Goal: Check status: Verify the current state of an ongoing process or item

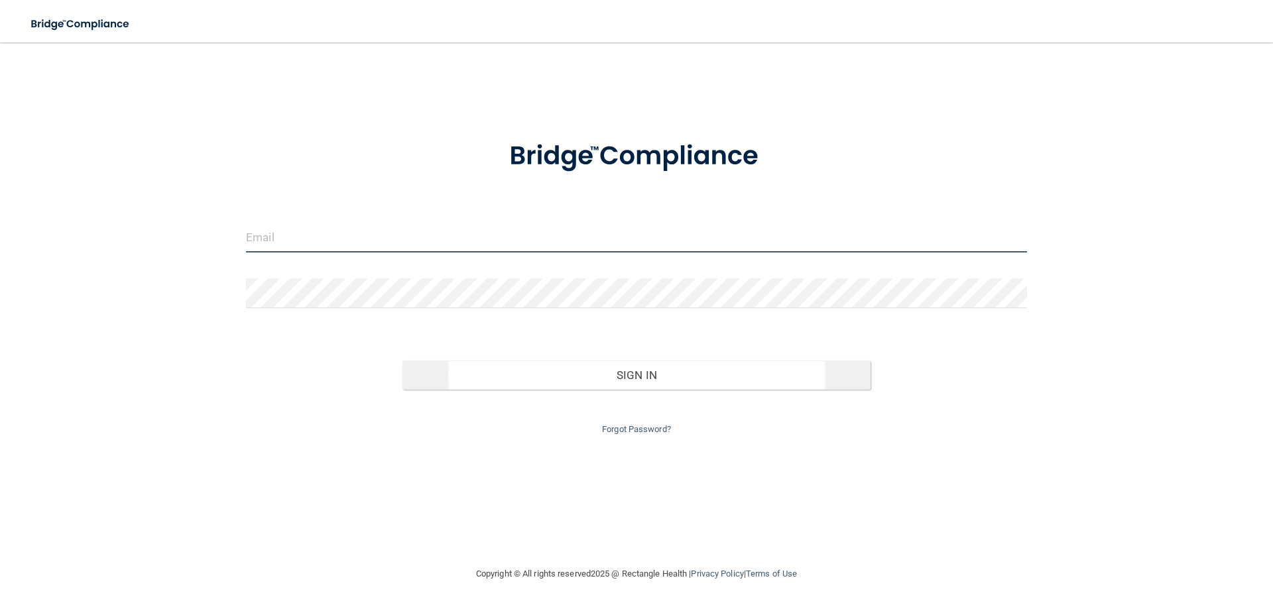
type input "[EMAIL_ADDRESS][DOMAIN_NAME]"
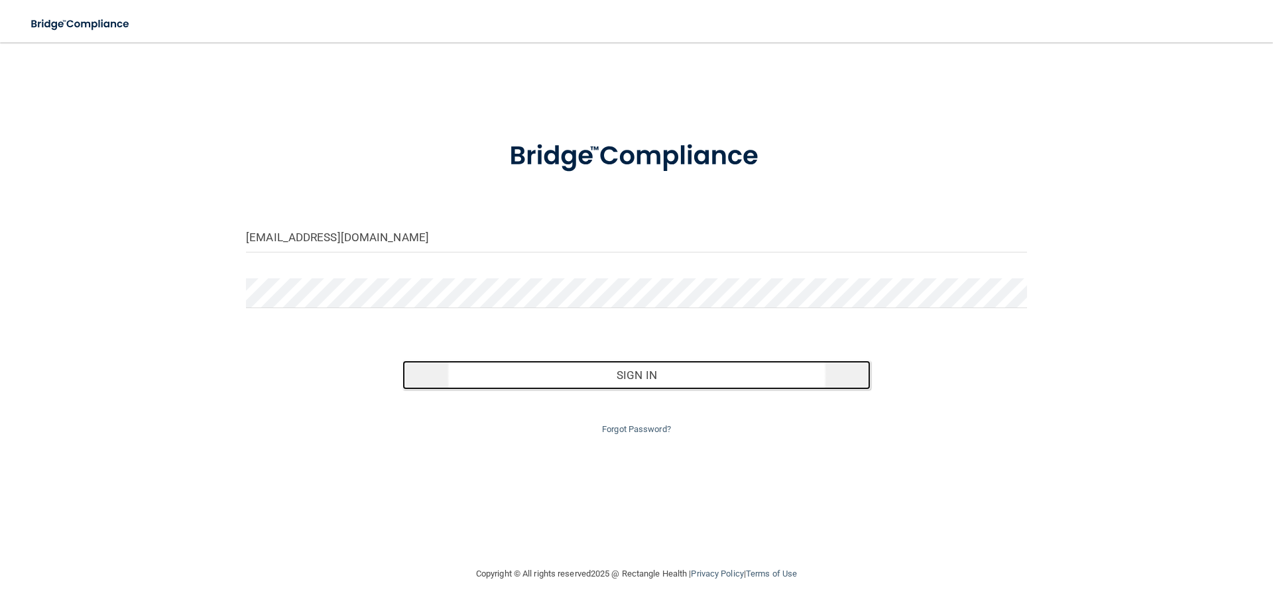
click at [623, 377] on button "Sign In" at bounding box center [636, 375] width 469 height 29
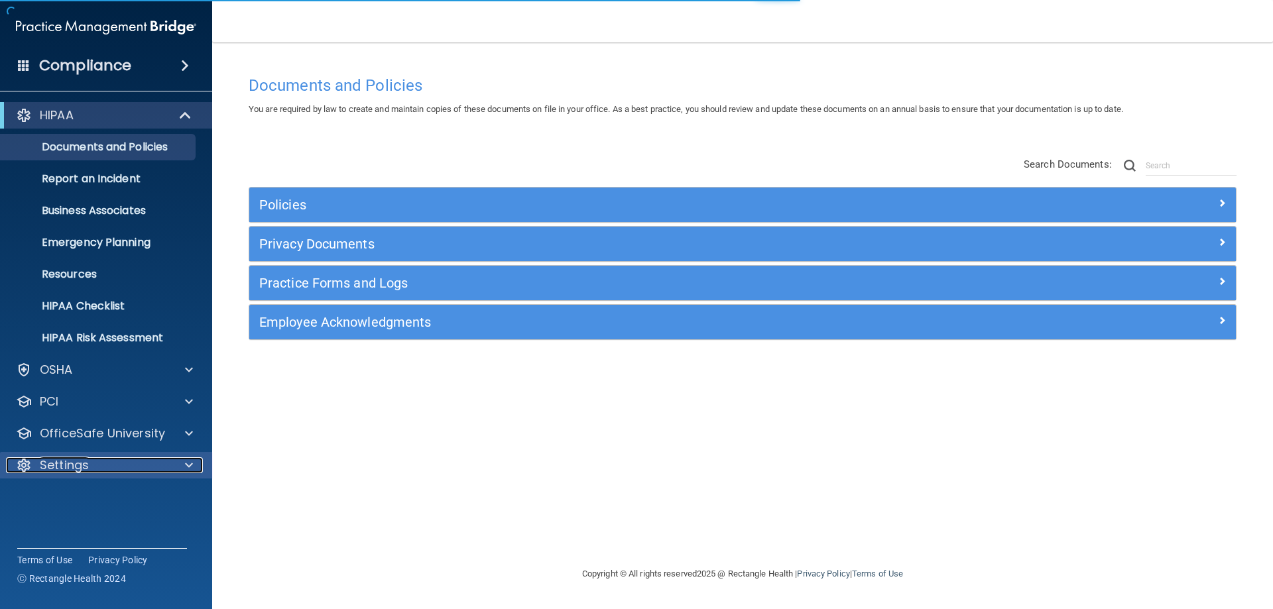
click at [79, 464] on p "Settings" at bounding box center [64, 465] width 49 height 16
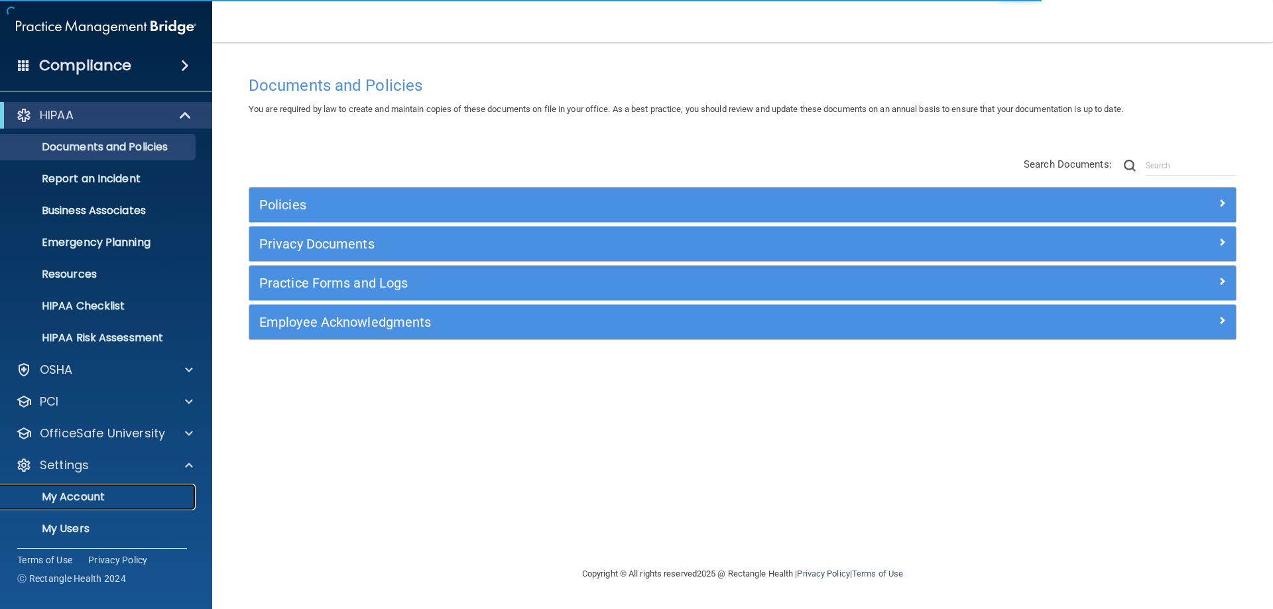
click at [78, 503] on p "My Account" at bounding box center [99, 497] width 181 height 13
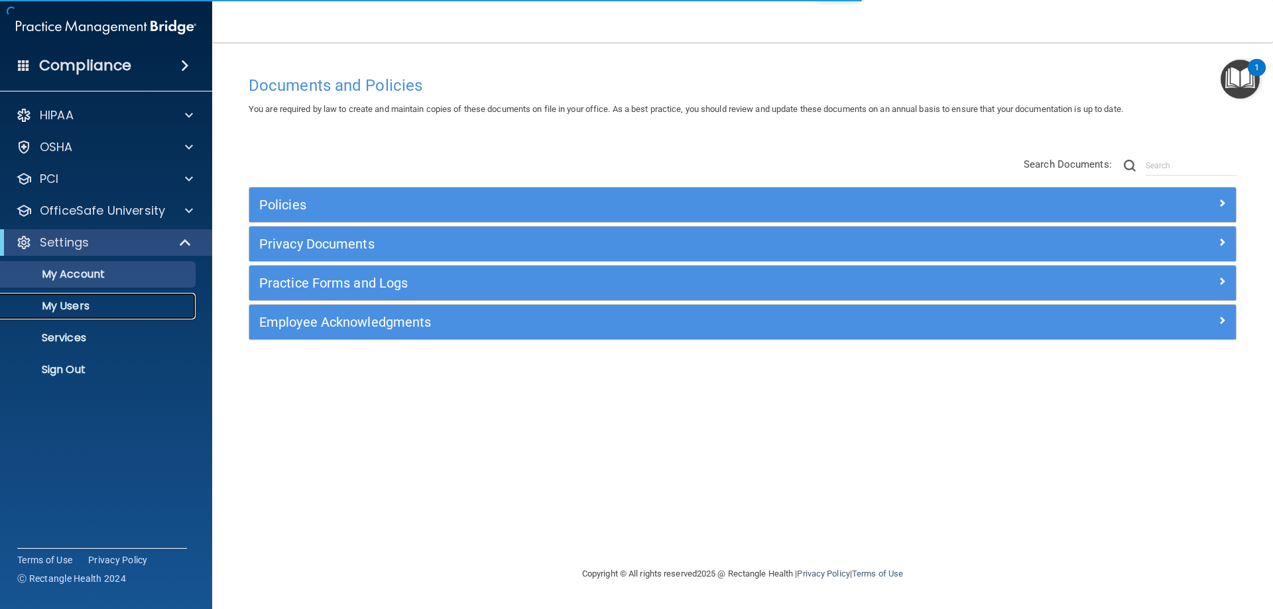
click at [57, 313] on p "My Users" at bounding box center [99, 306] width 181 height 13
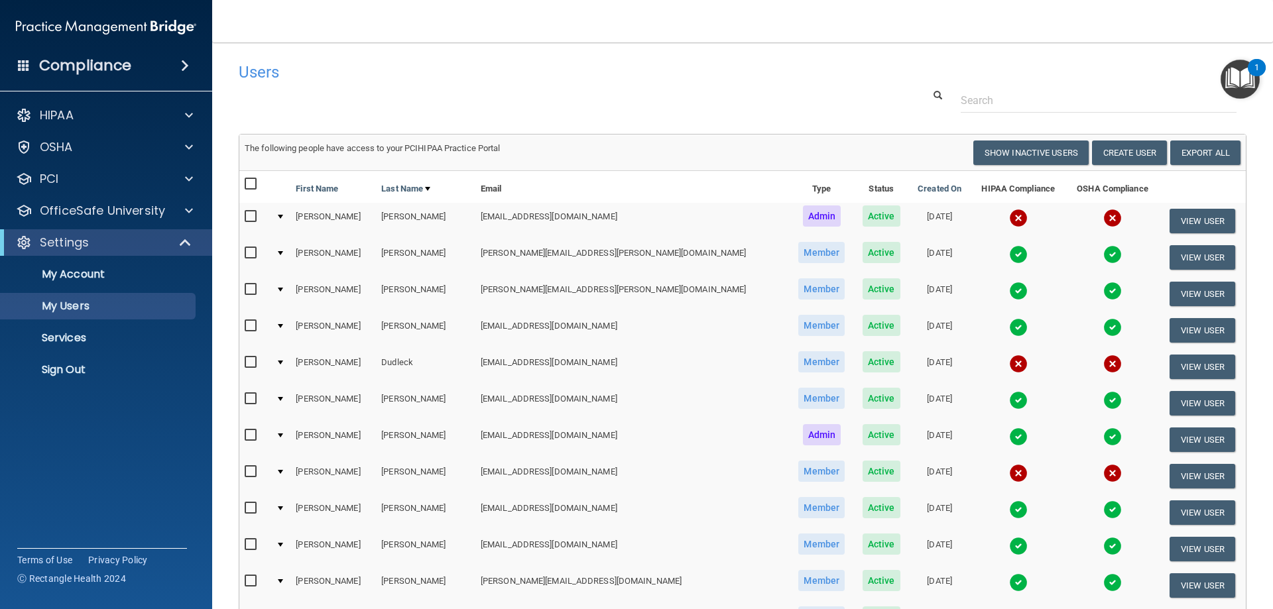
click at [1009, 255] on img at bounding box center [1018, 254] width 19 height 19
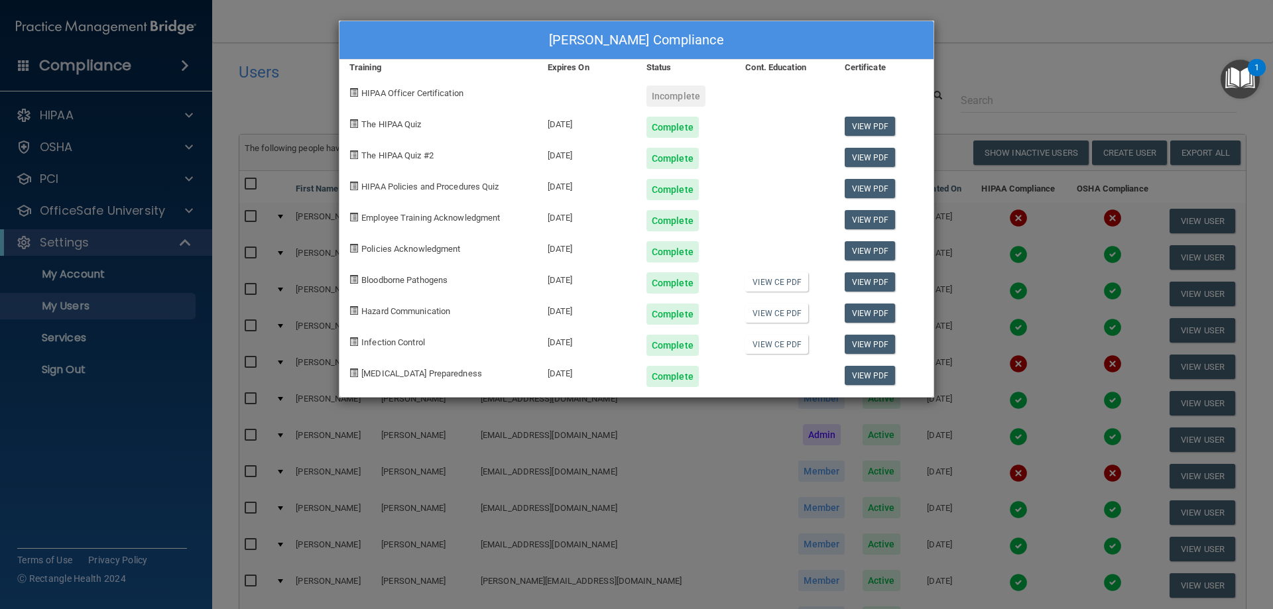
click at [970, 78] on div "[PERSON_NAME] Compliance Training Expires On Status Cont. Education Certificate…" at bounding box center [636, 304] width 1273 height 609
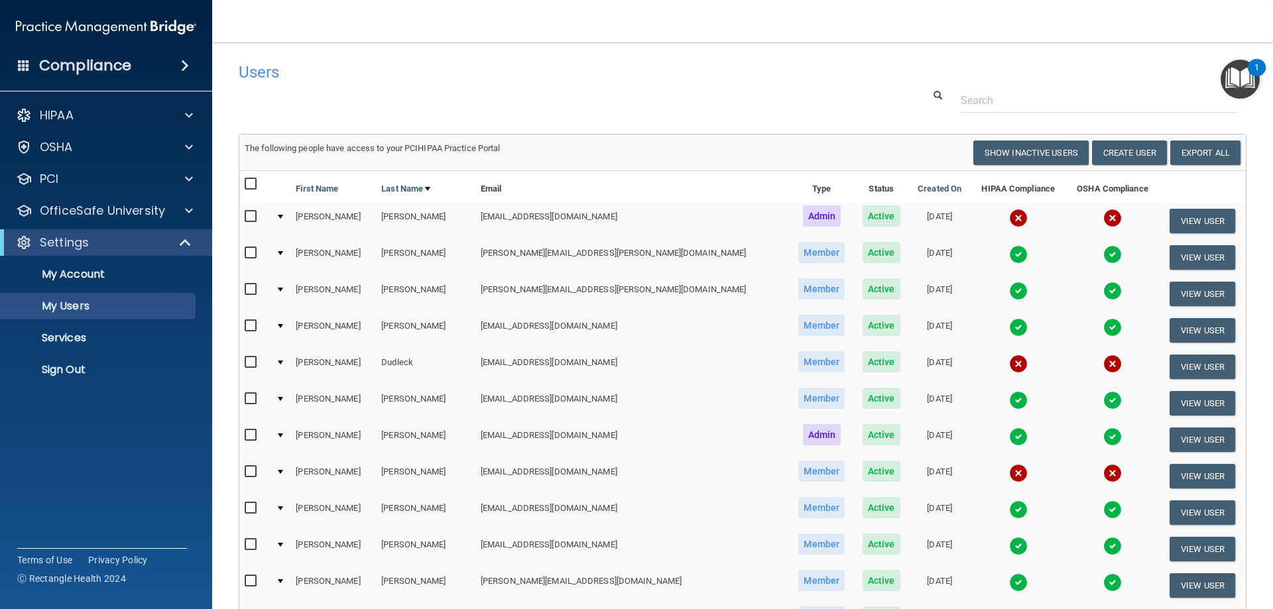
click at [1009, 290] on img at bounding box center [1018, 291] width 19 height 19
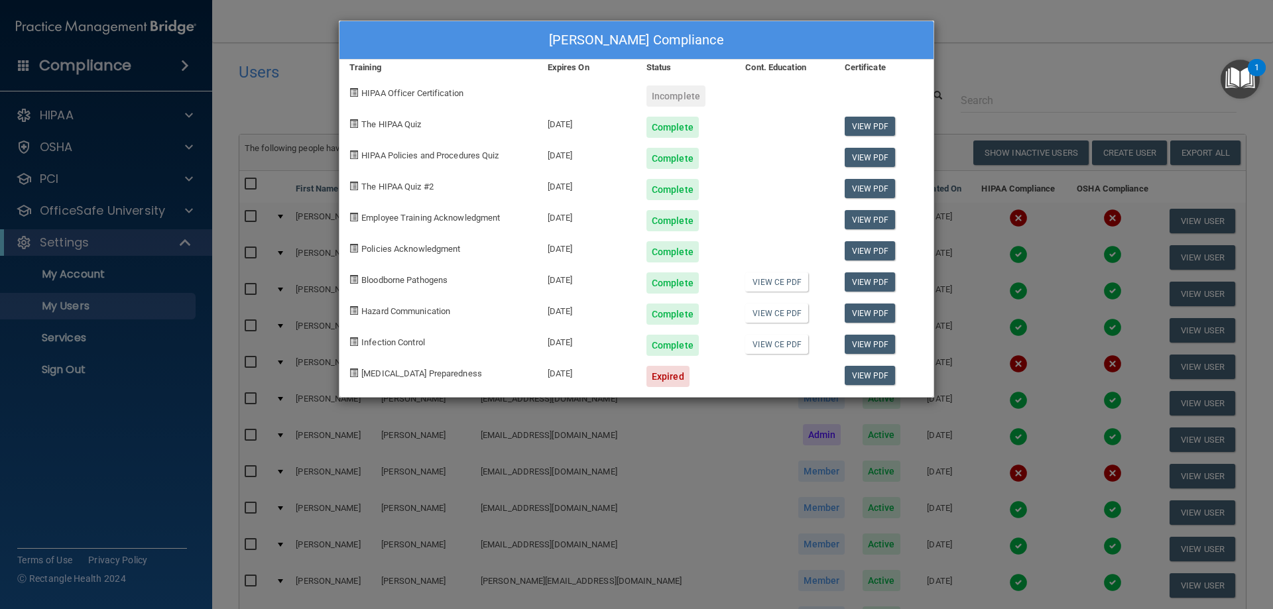
click at [955, 52] on div "[PERSON_NAME] Compliance Training Expires On Status Cont. Education Certificate…" at bounding box center [636, 304] width 1273 height 609
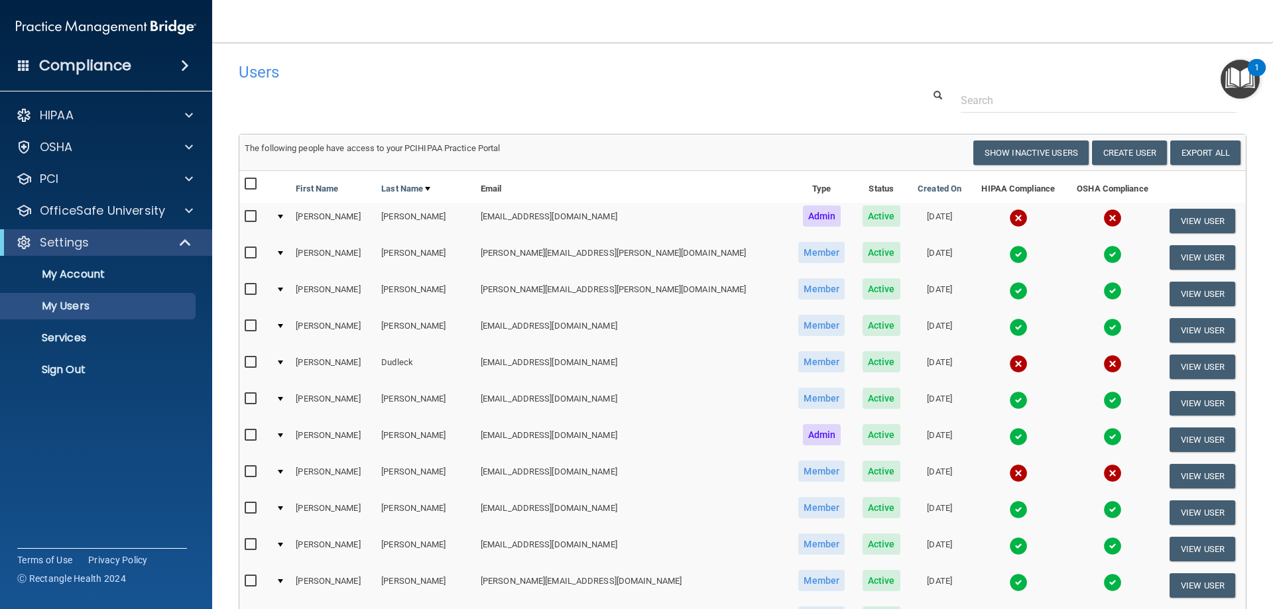
click at [1009, 330] on img at bounding box center [1018, 327] width 19 height 19
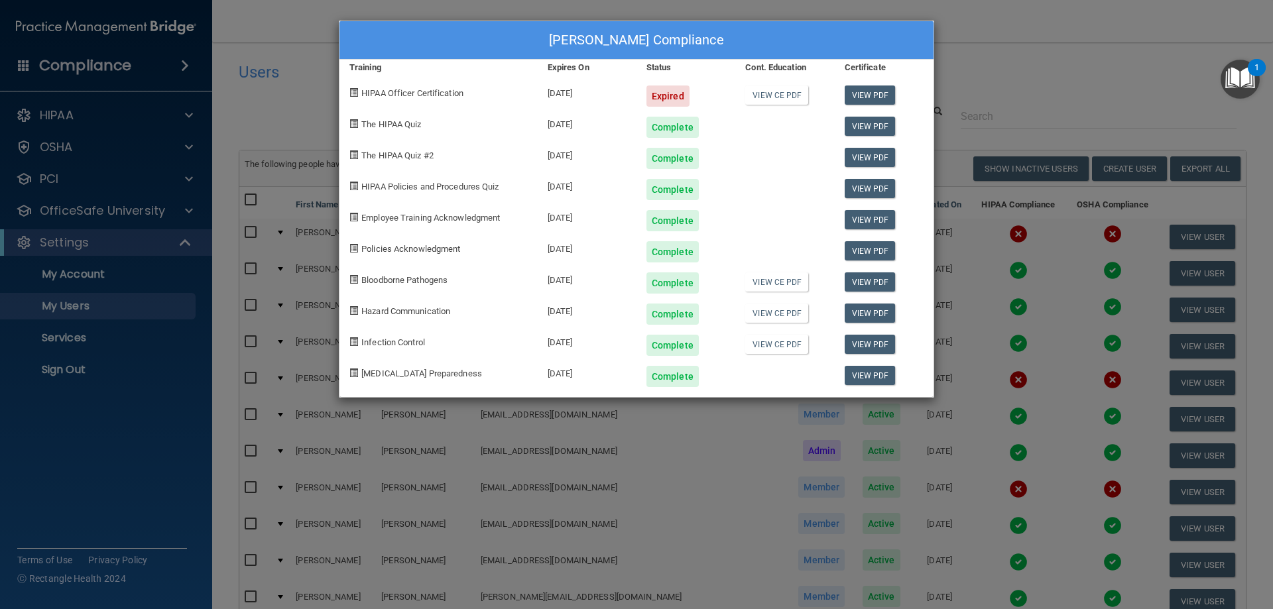
click at [965, 78] on div "[PERSON_NAME] Compliance Training Expires On Status Cont. Education Certificate…" at bounding box center [636, 304] width 1273 height 609
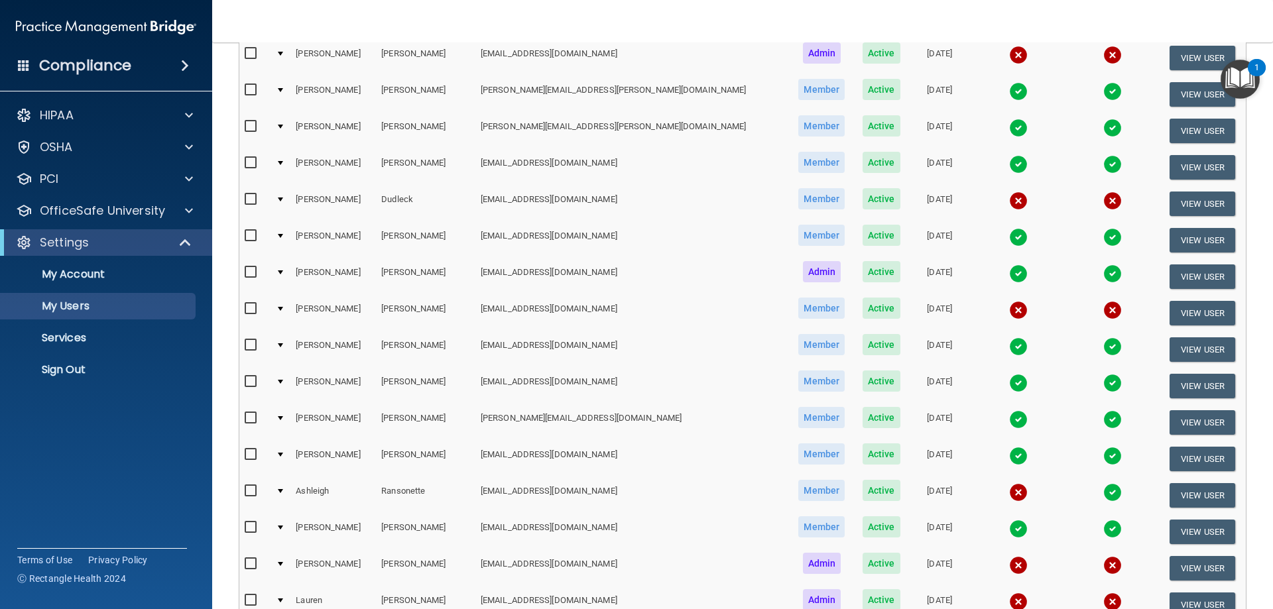
scroll to position [133, 0]
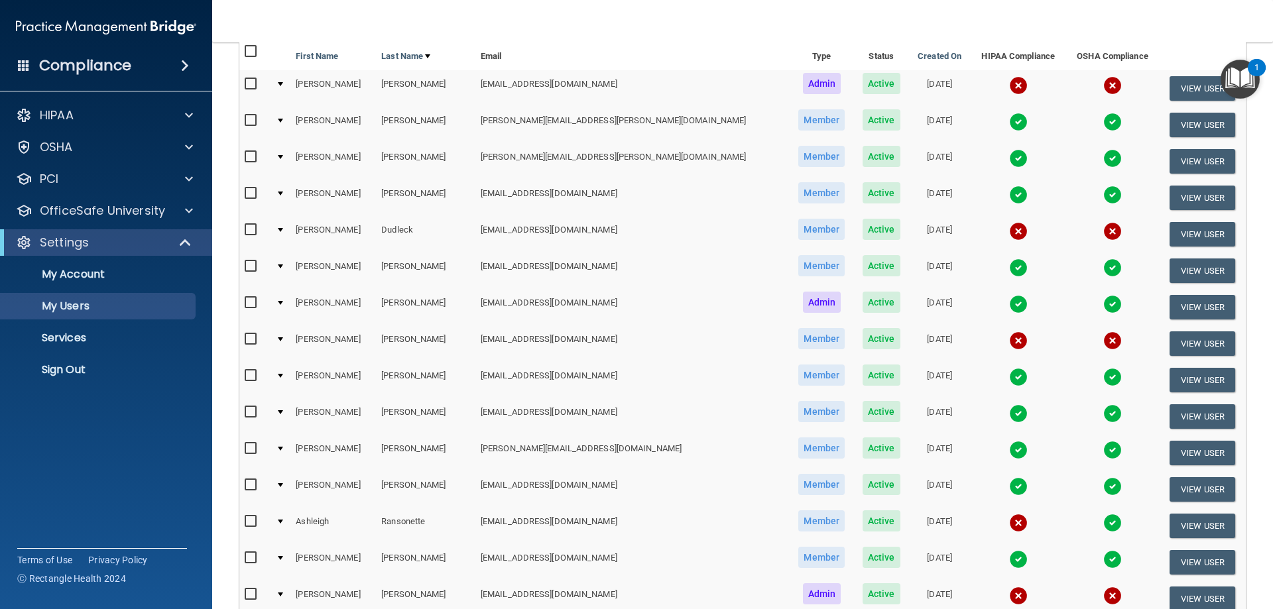
click at [1009, 267] on img at bounding box center [1018, 268] width 19 height 19
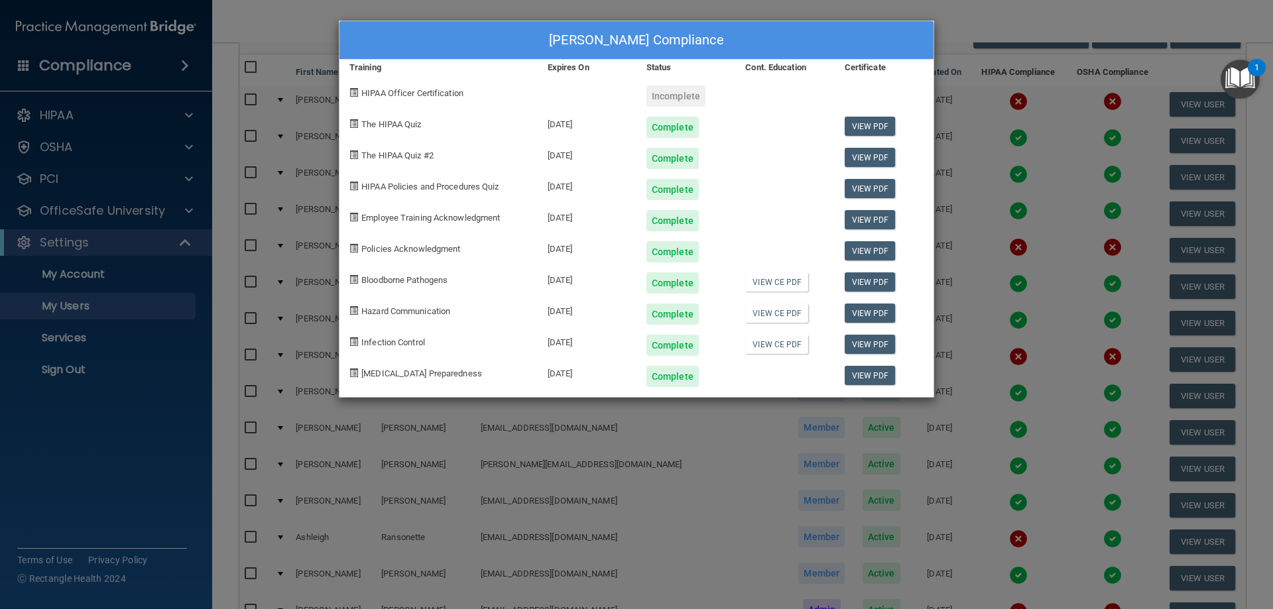
click at [946, 14] on div "[PERSON_NAME] Compliance Training Expires On Status Cont. Education Certificate…" at bounding box center [636, 304] width 1273 height 609
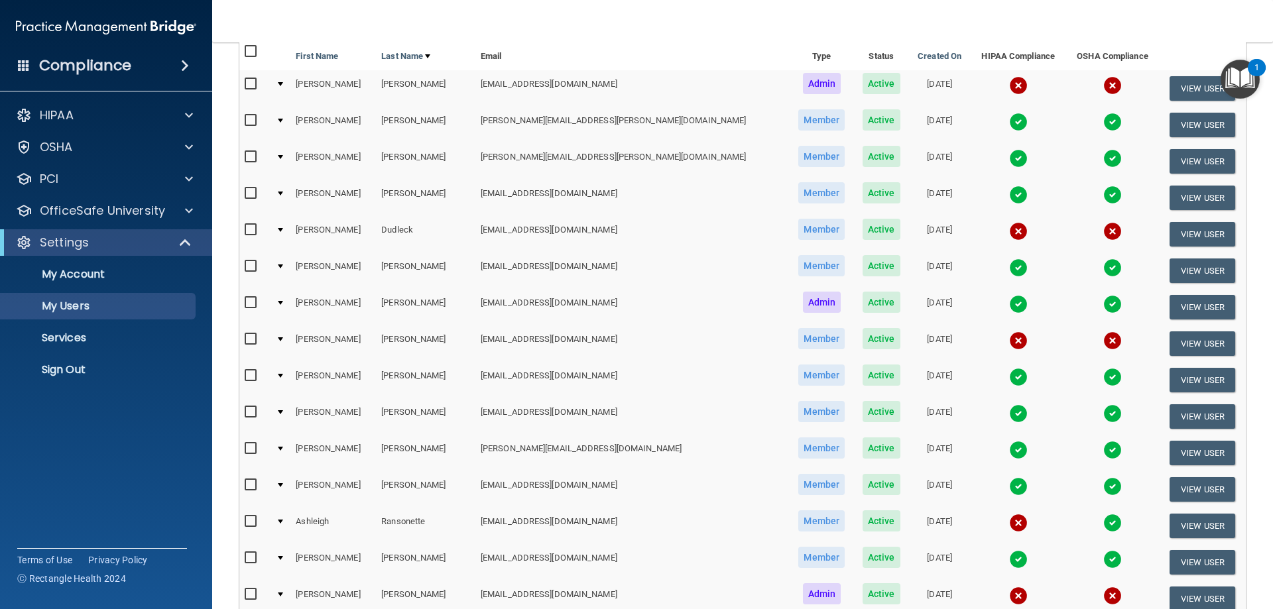
click at [1009, 302] on img at bounding box center [1018, 304] width 19 height 19
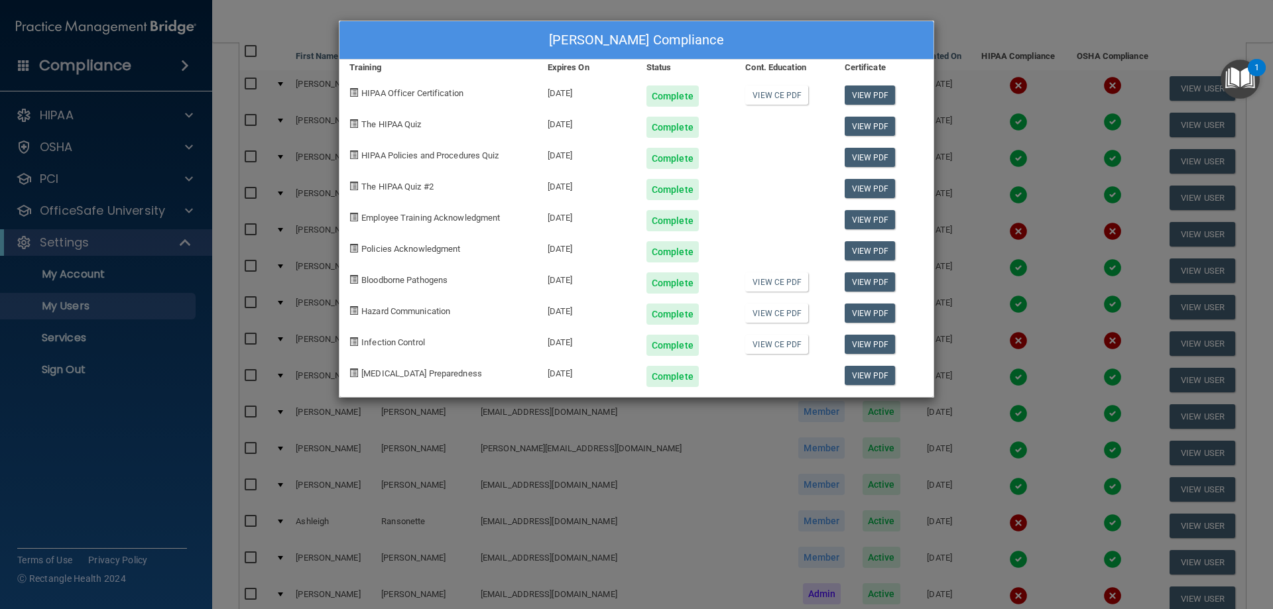
click at [961, 35] on div "[PERSON_NAME] Compliance Training Expires On Status Cont. Education Certificate…" at bounding box center [636, 304] width 1273 height 609
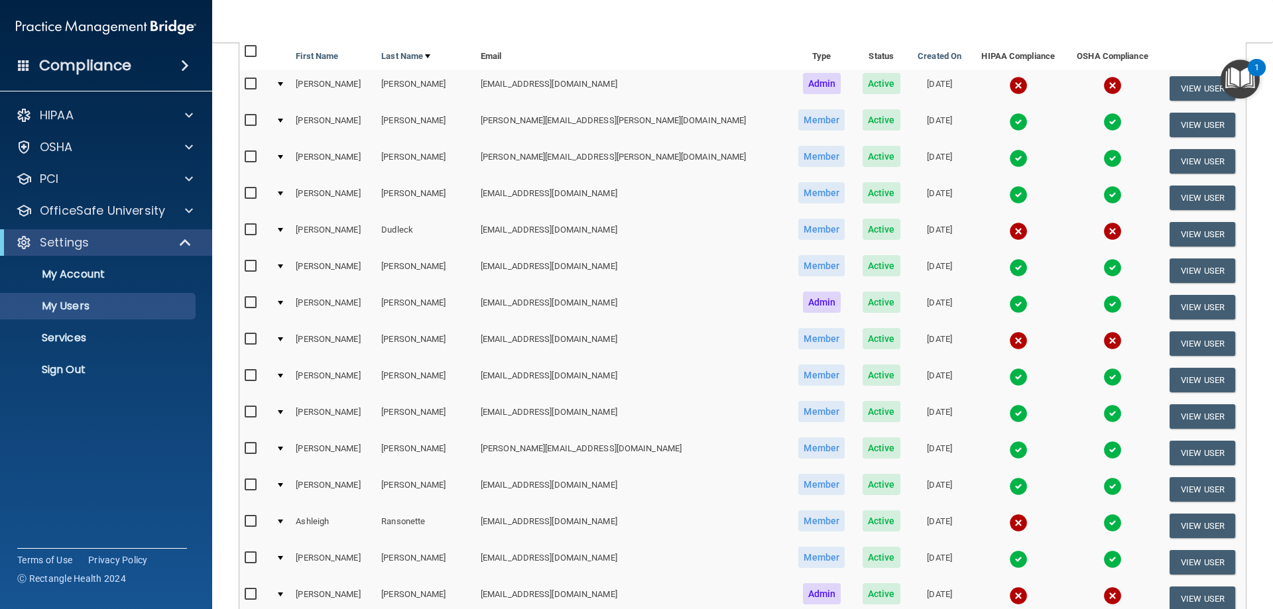
click at [1009, 375] on img at bounding box center [1018, 377] width 19 height 19
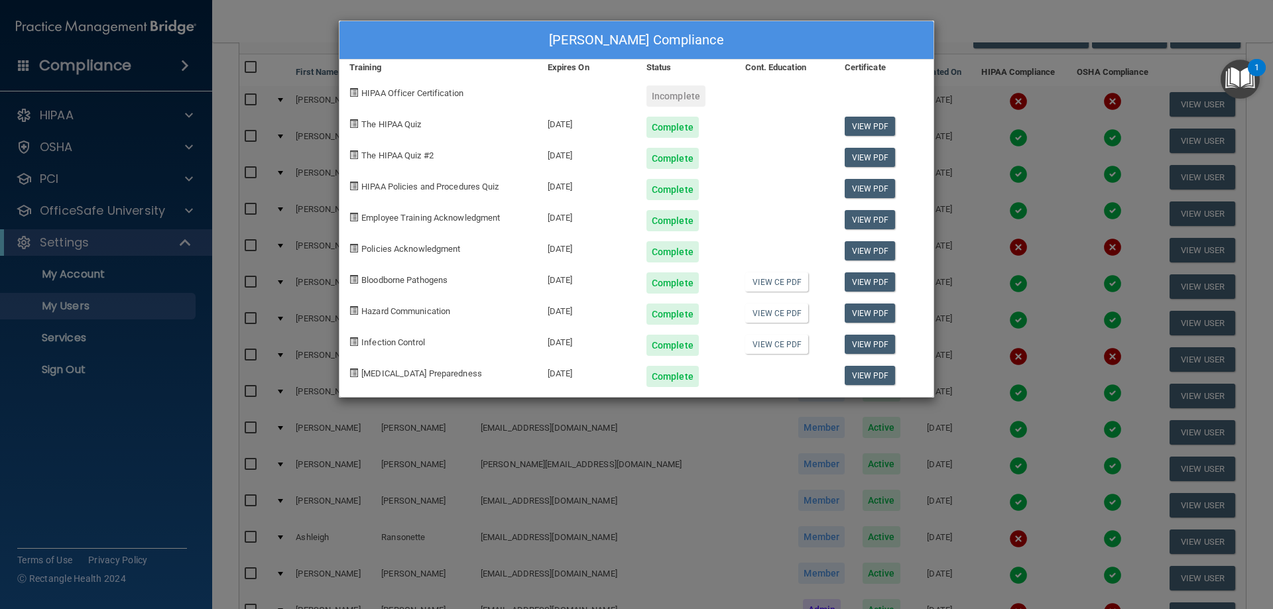
click at [954, 23] on div "[PERSON_NAME] Compliance Training Expires On Status Cont. Education Certificate…" at bounding box center [636, 304] width 1273 height 609
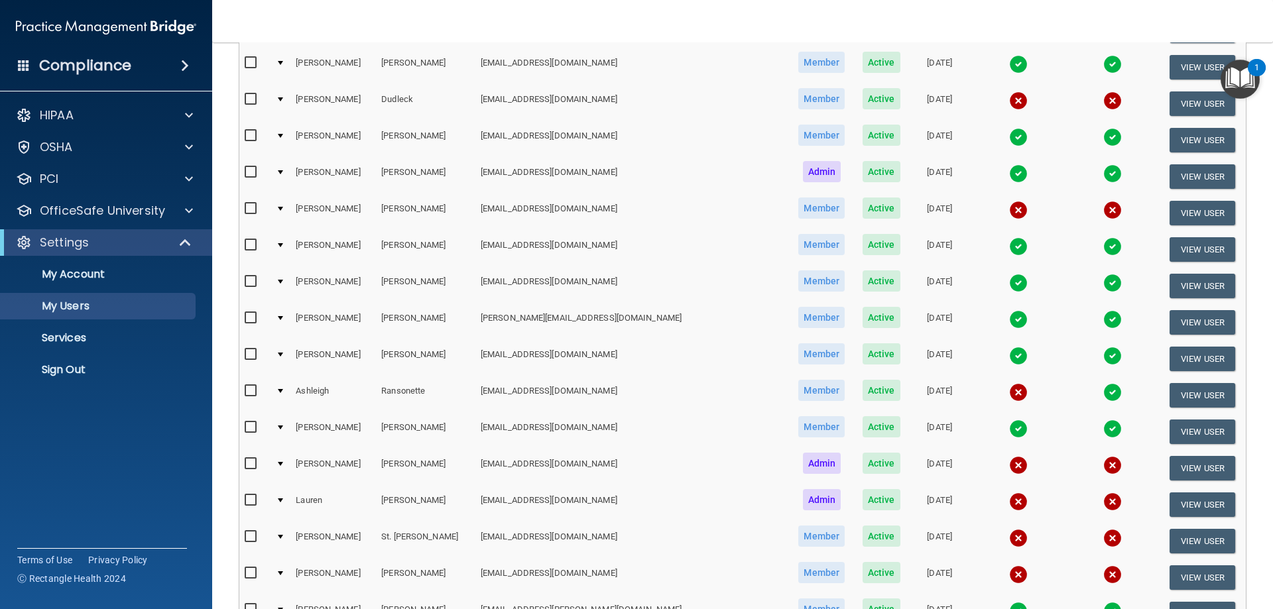
scroll to position [265, 0]
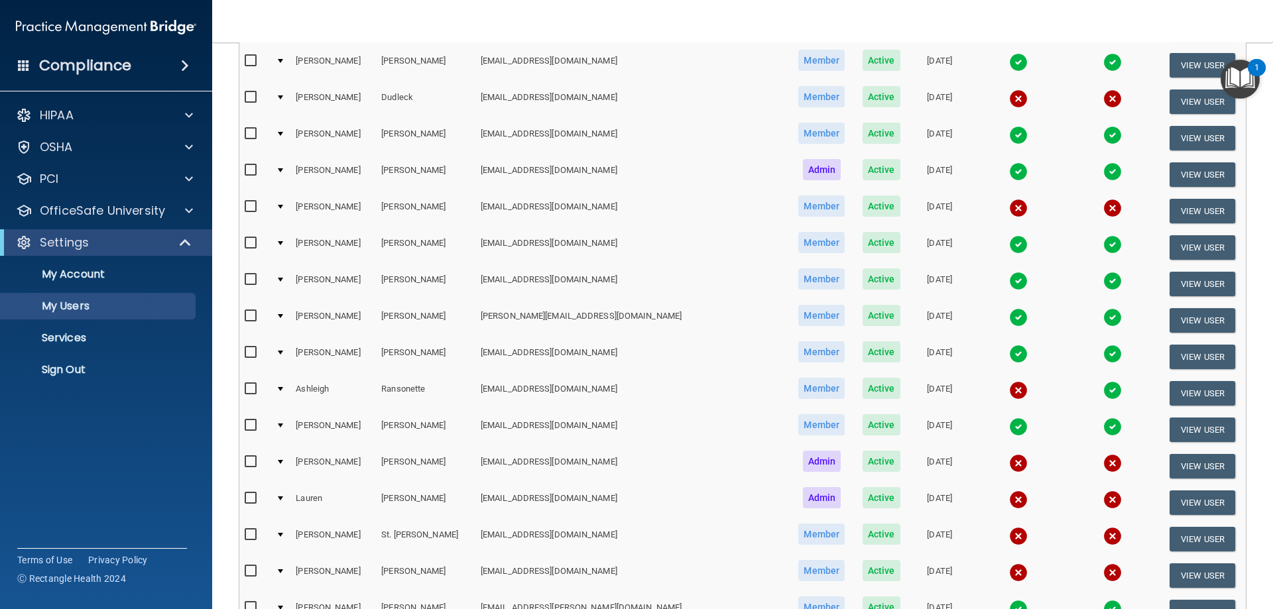
click at [1009, 322] on img at bounding box center [1018, 317] width 19 height 19
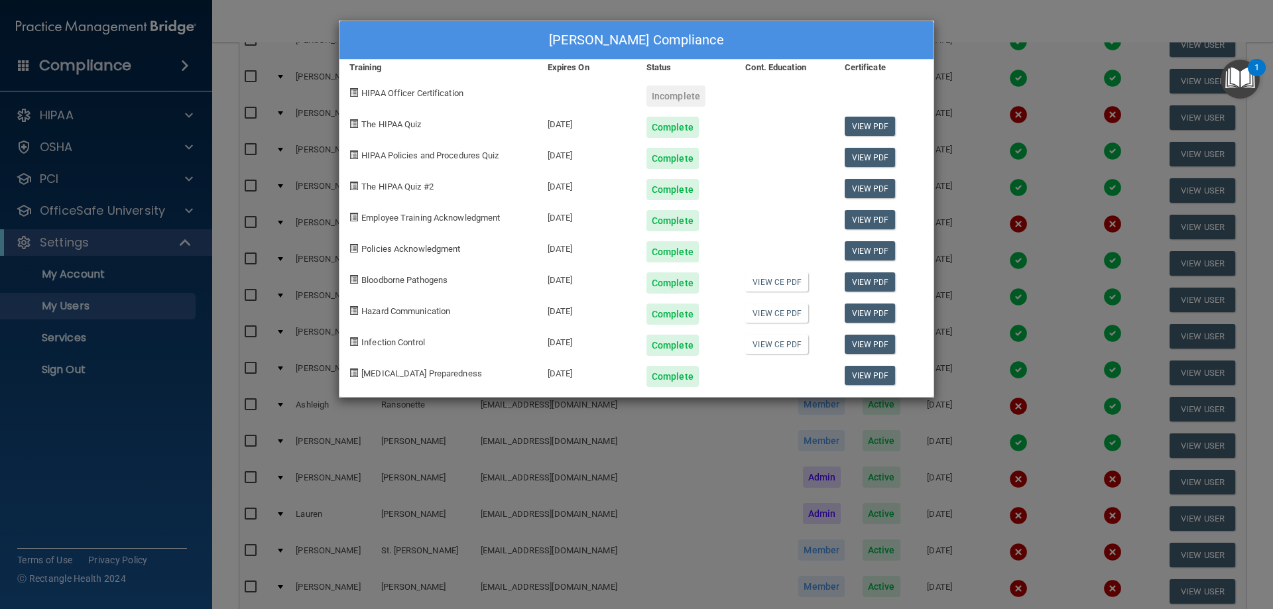
click at [953, 31] on div "[PERSON_NAME] Compliance Training Expires On Status Cont. Education Certificate…" at bounding box center [636, 304] width 1273 height 609
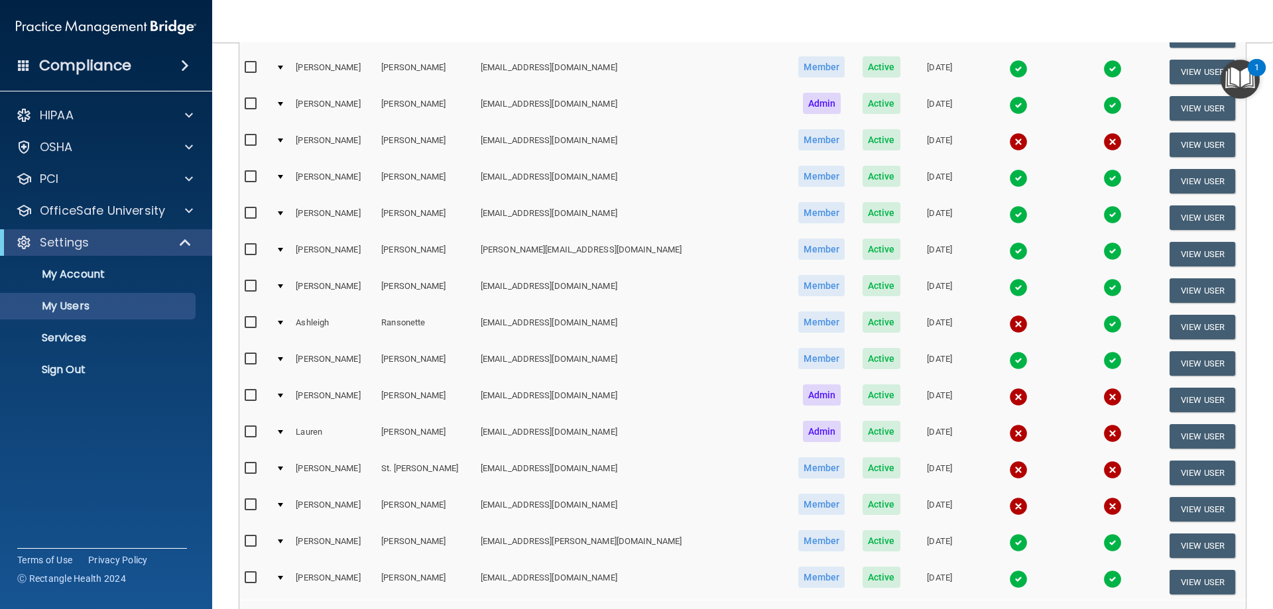
scroll to position [398, 0]
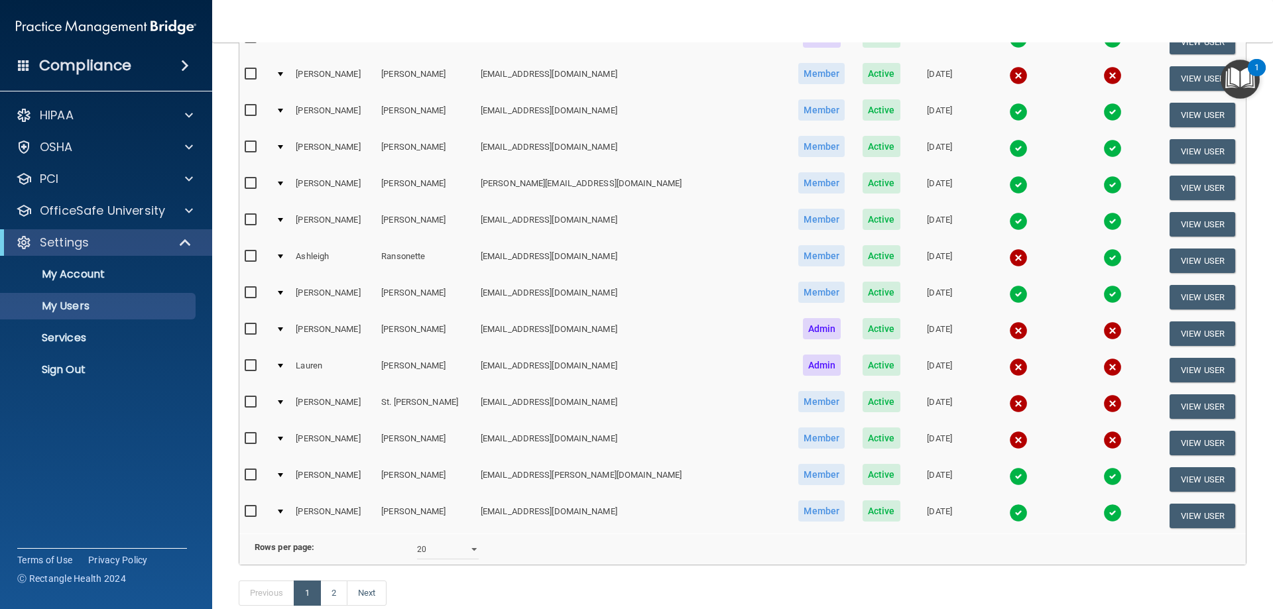
click at [1009, 404] on img at bounding box center [1018, 403] width 19 height 19
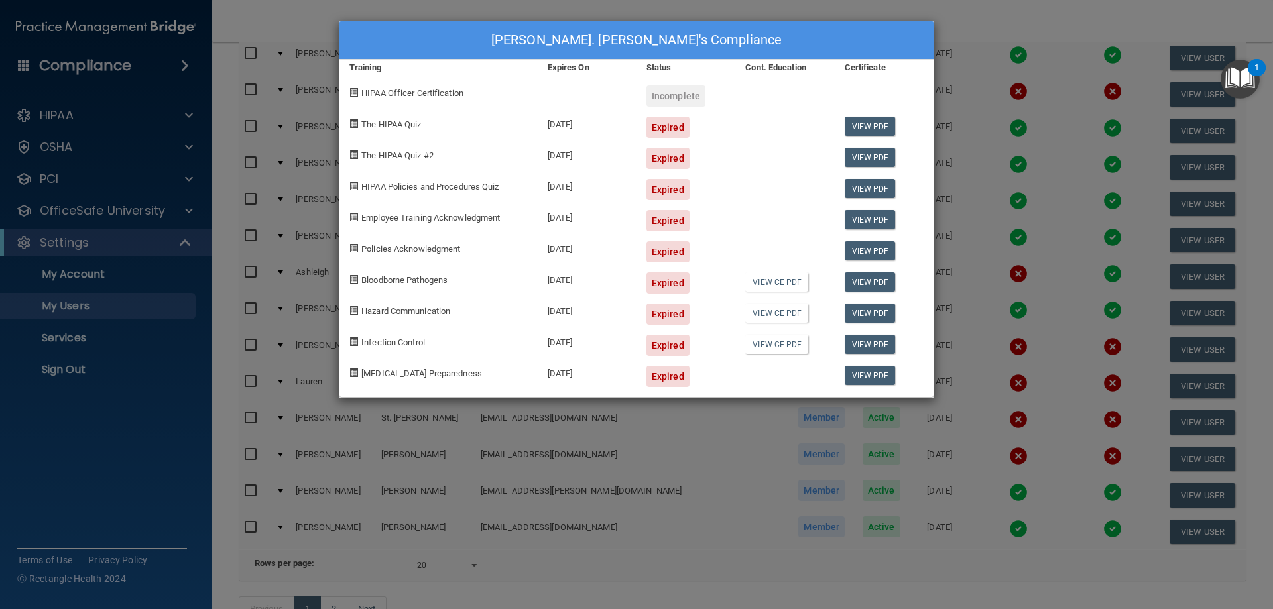
click at [951, 23] on div "[PERSON_NAME]. [PERSON_NAME]'s Compliance Training Expires On Status Cont. Educ…" at bounding box center [636, 304] width 1273 height 609
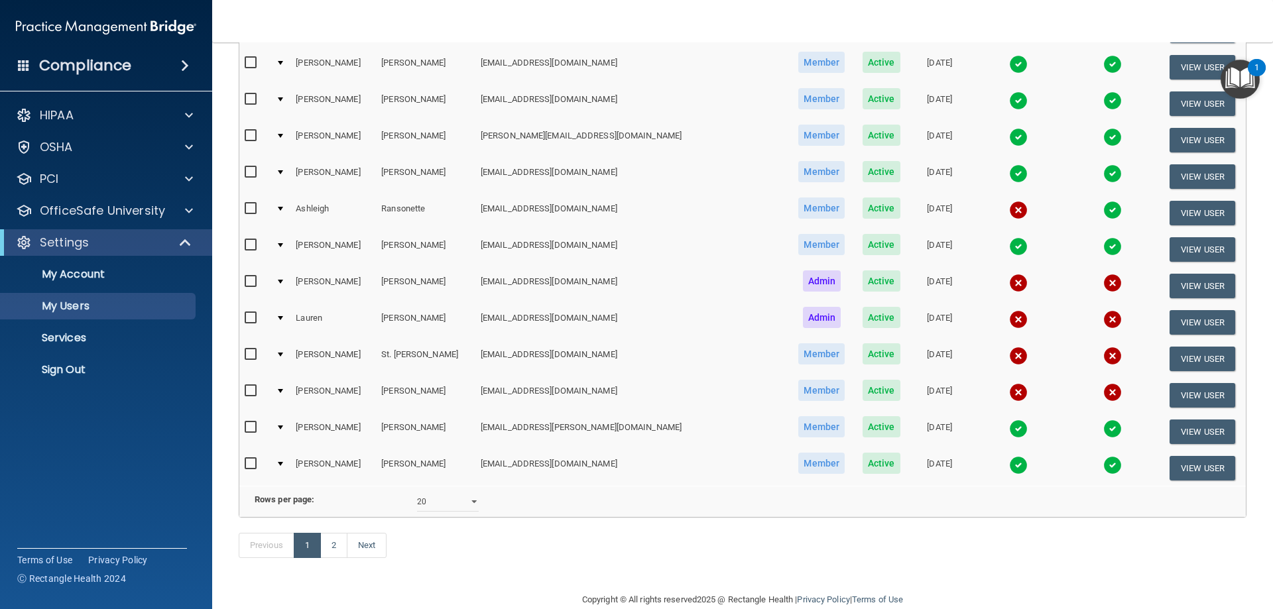
scroll to position [488, 0]
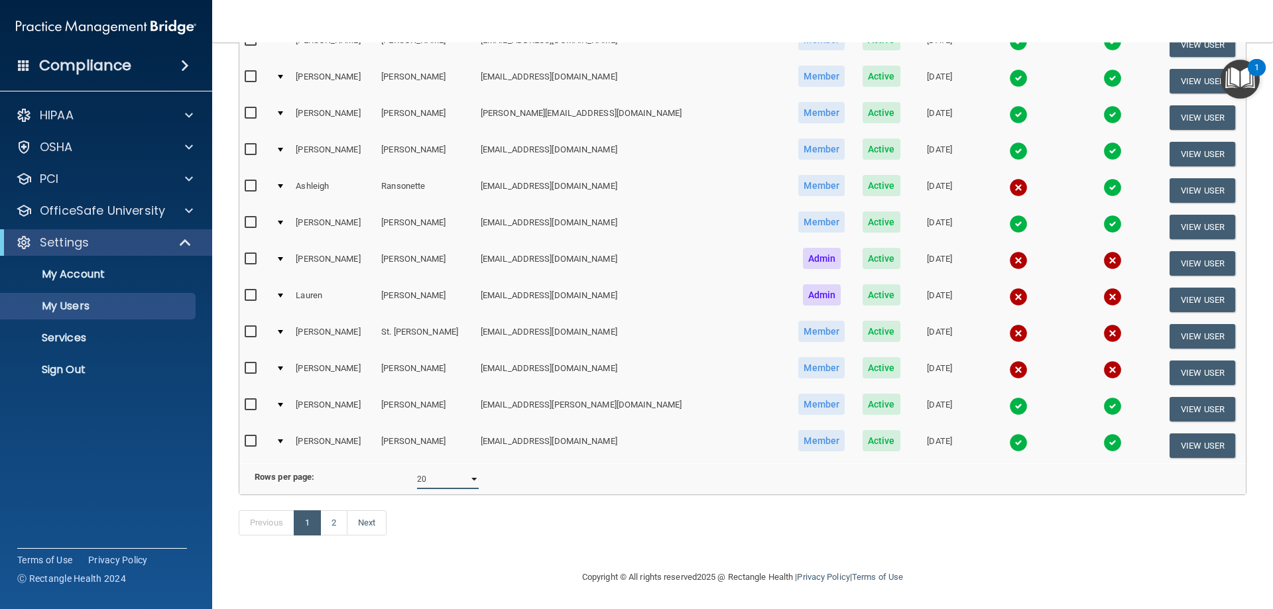
click at [448, 471] on select "10 20 30 40 all" at bounding box center [448, 479] width 62 height 20
select select "21"
click at [417, 469] on select "10 20 30 40 all" at bounding box center [448, 479] width 62 height 20
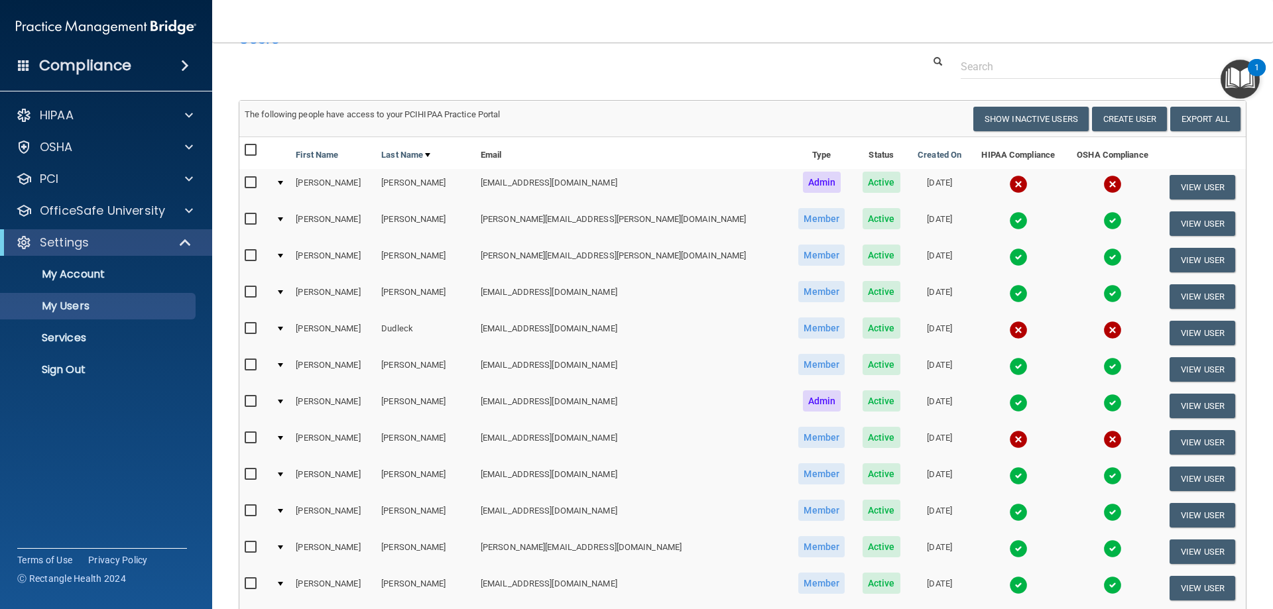
scroll to position [66, 0]
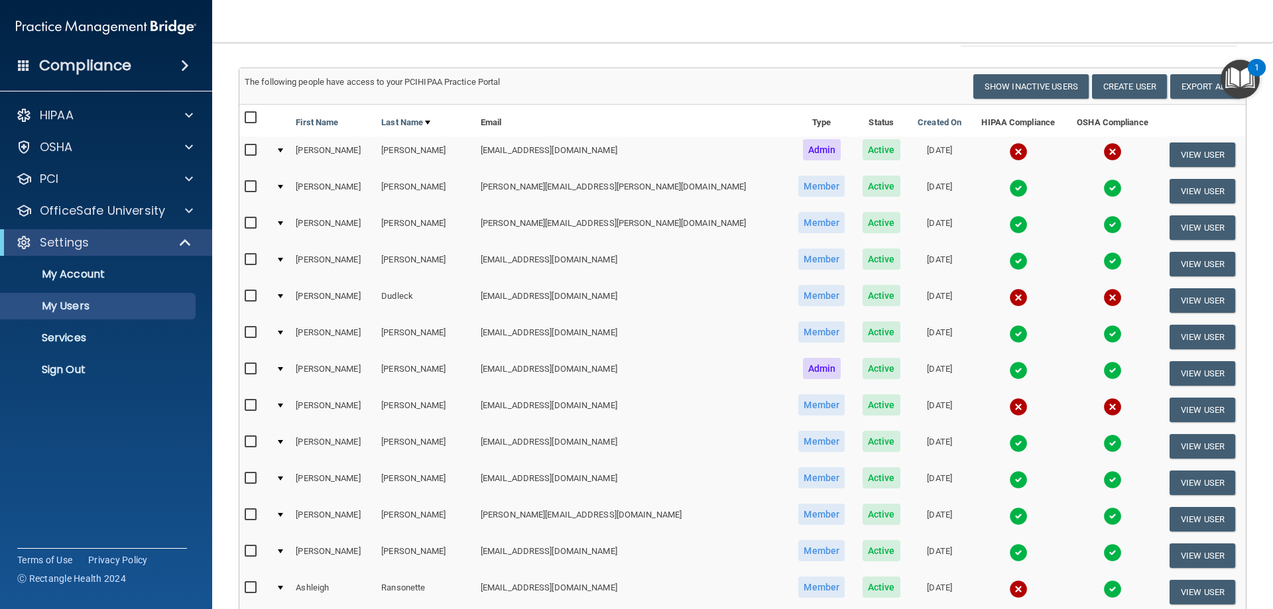
click at [1009, 224] on img at bounding box center [1018, 224] width 19 height 19
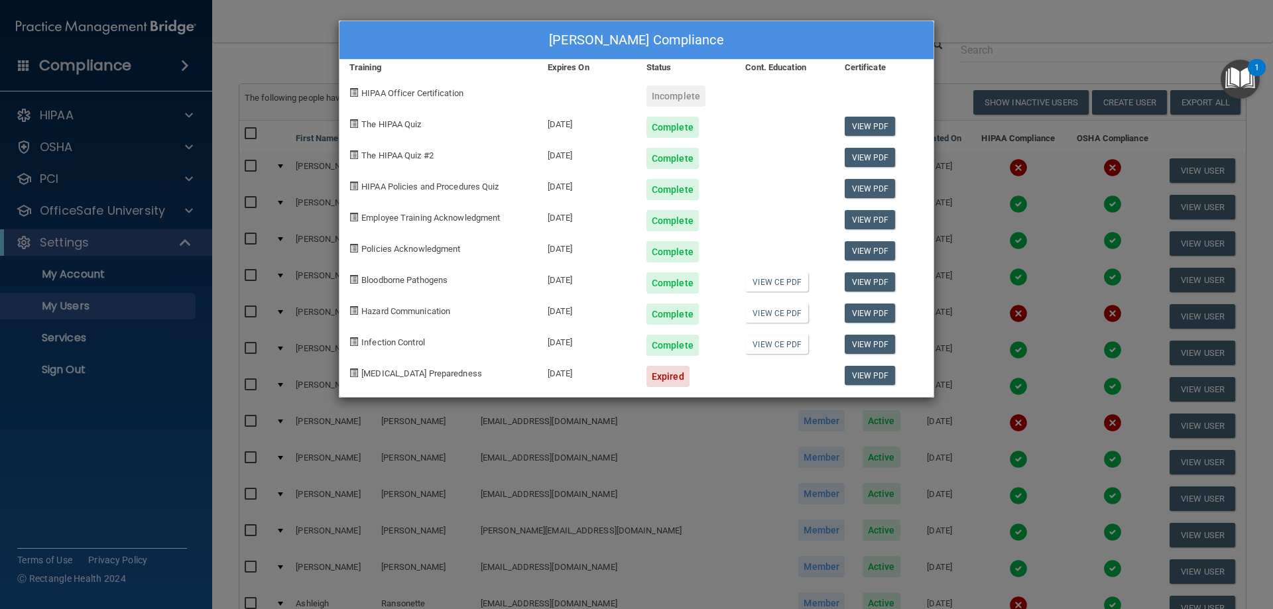
click at [971, 54] on div "[PERSON_NAME] Compliance Training Expires On Status Cont. Education Certificate…" at bounding box center [636, 304] width 1273 height 609
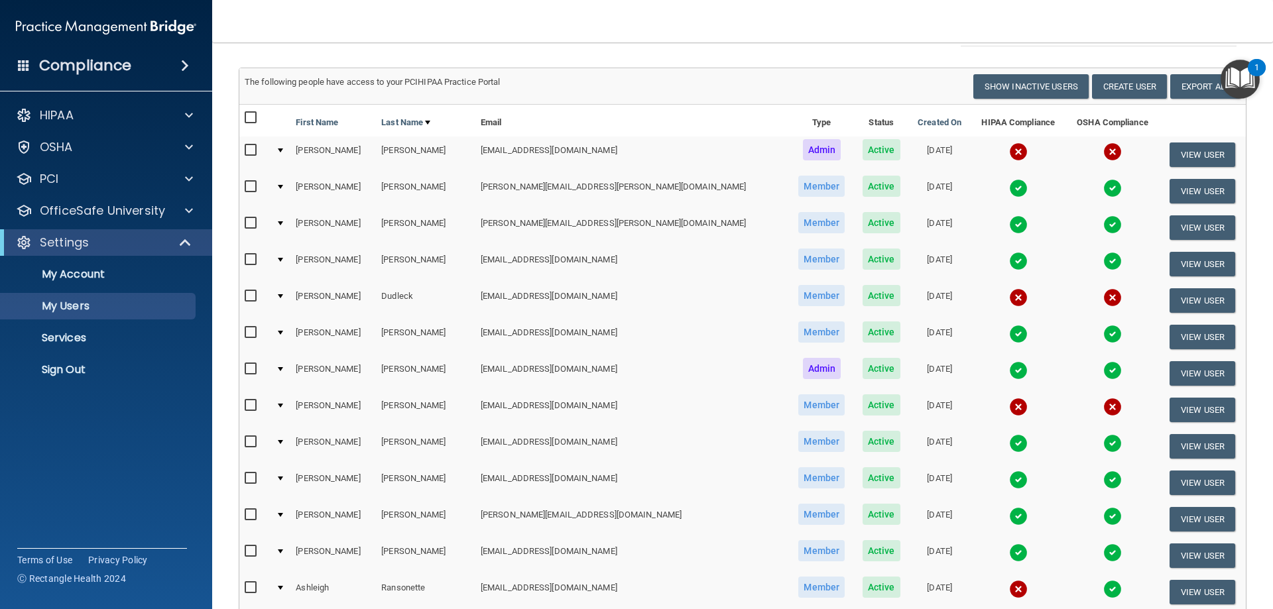
click at [1009, 264] on img at bounding box center [1018, 261] width 19 height 19
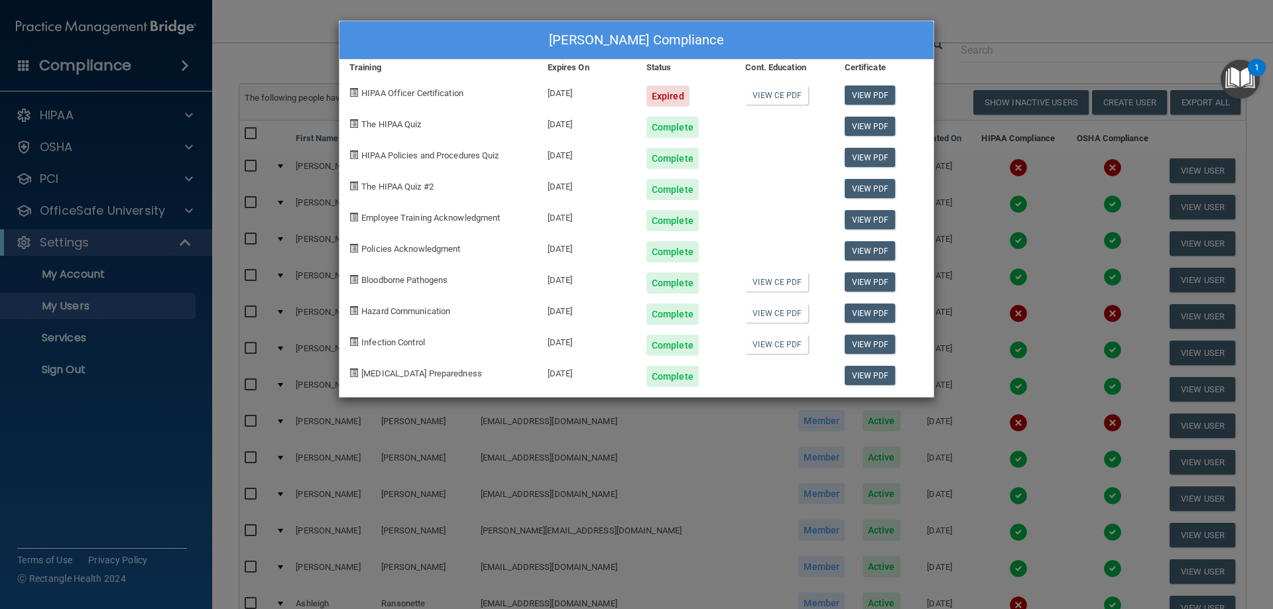
click at [986, 46] on div "[PERSON_NAME] Compliance Training Expires On Status Cont. Education Certificate…" at bounding box center [636, 304] width 1273 height 609
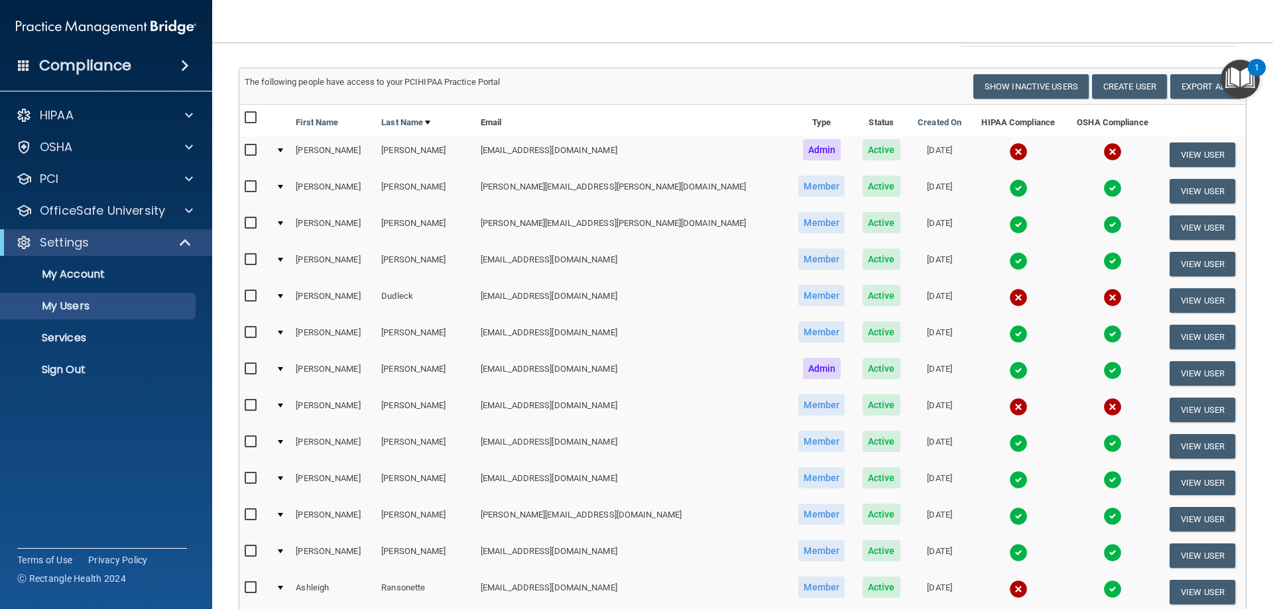
click at [1009, 335] on img at bounding box center [1018, 334] width 19 height 19
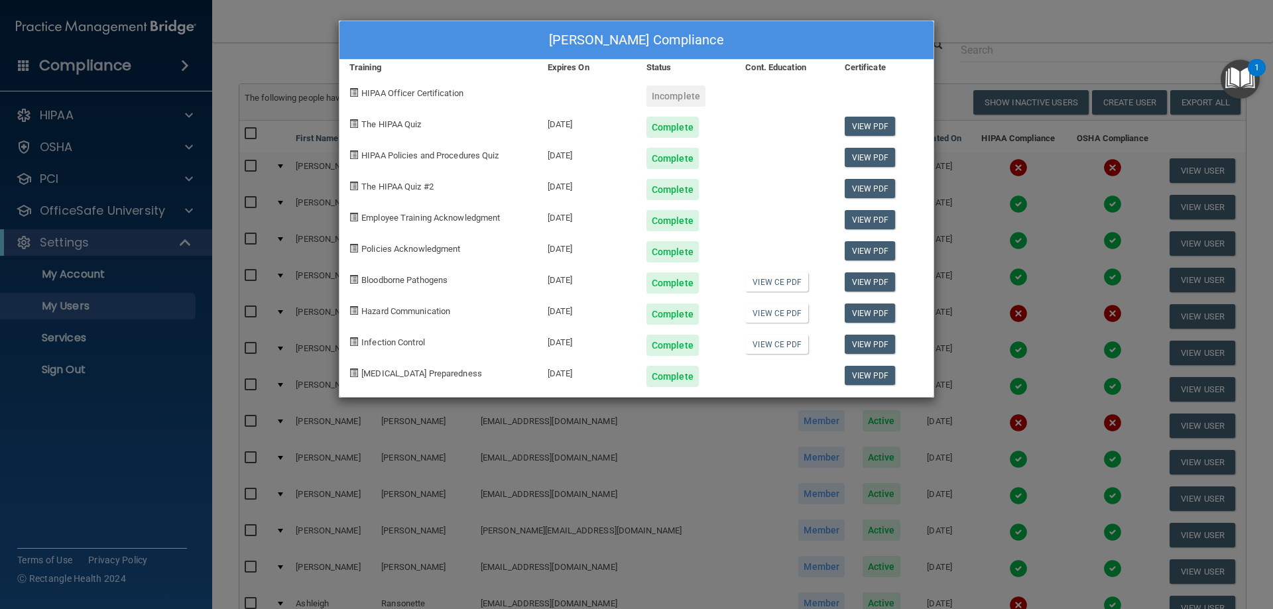
click at [965, 49] on div "[PERSON_NAME] Compliance Training Expires On Status Cont. Education Certificate…" at bounding box center [636, 304] width 1273 height 609
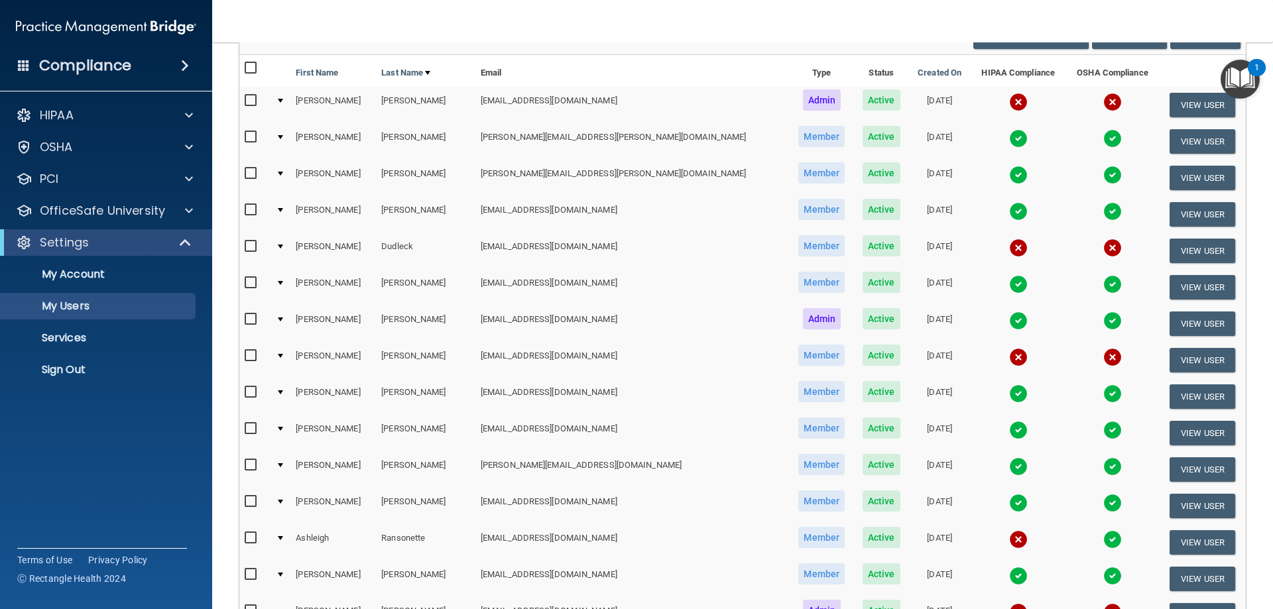
scroll to position [199, 0]
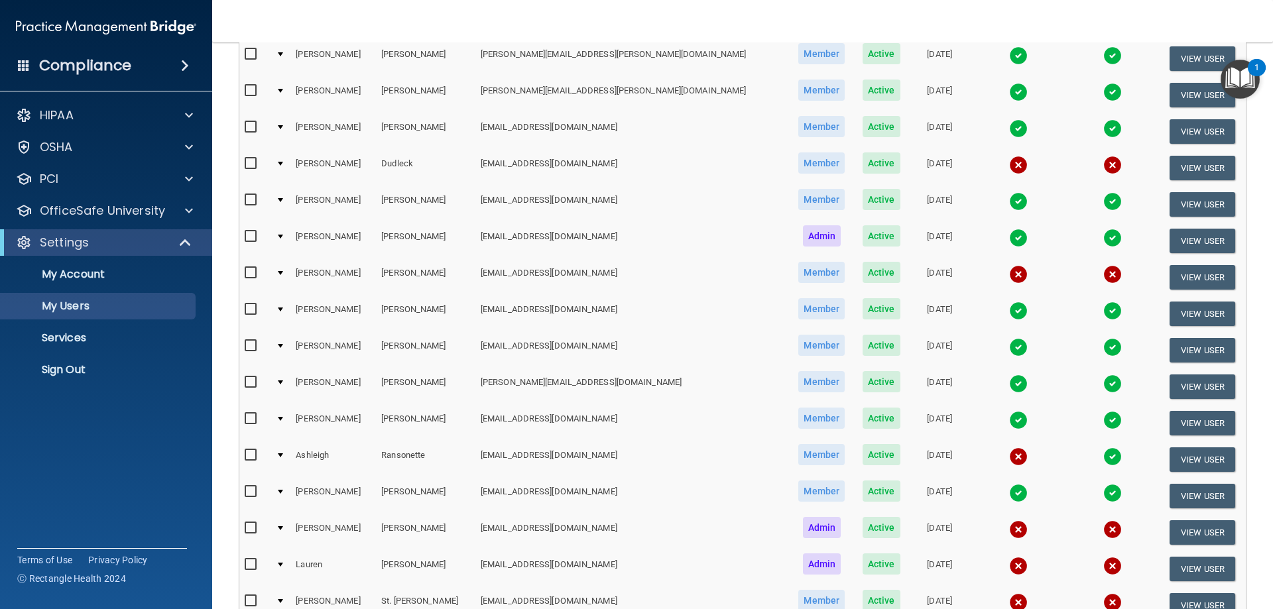
click at [1009, 316] on img at bounding box center [1018, 311] width 19 height 19
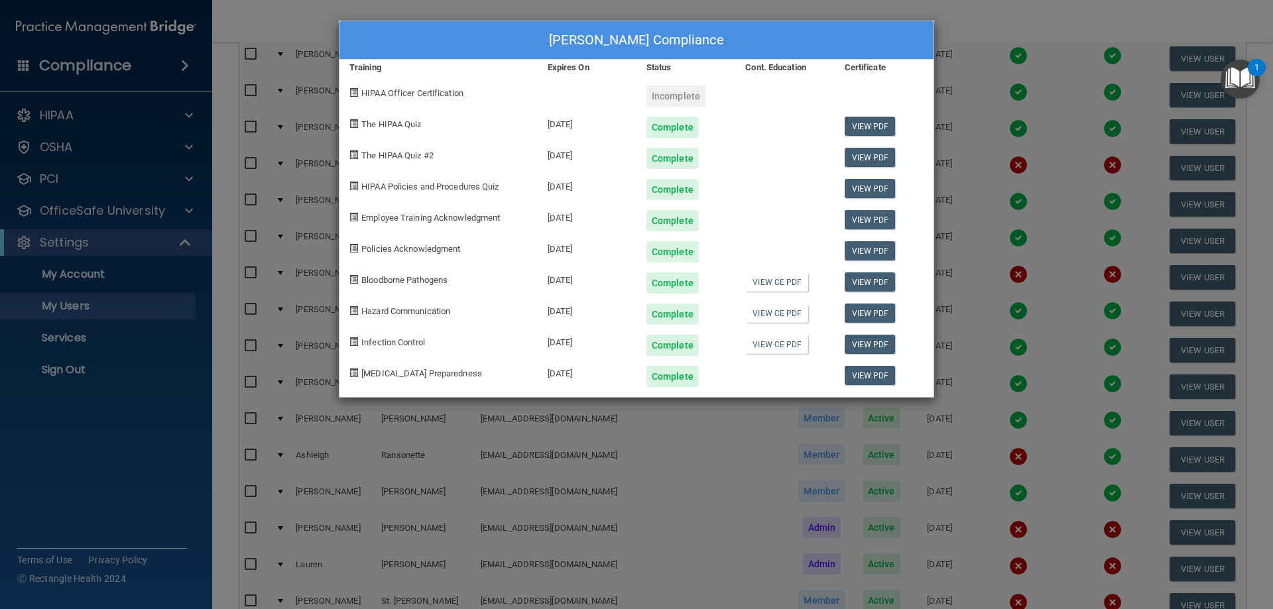
click at [970, 38] on div "[PERSON_NAME] Compliance Training Expires On Status Cont. Education Certificate…" at bounding box center [636, 304] width 1273 height 609
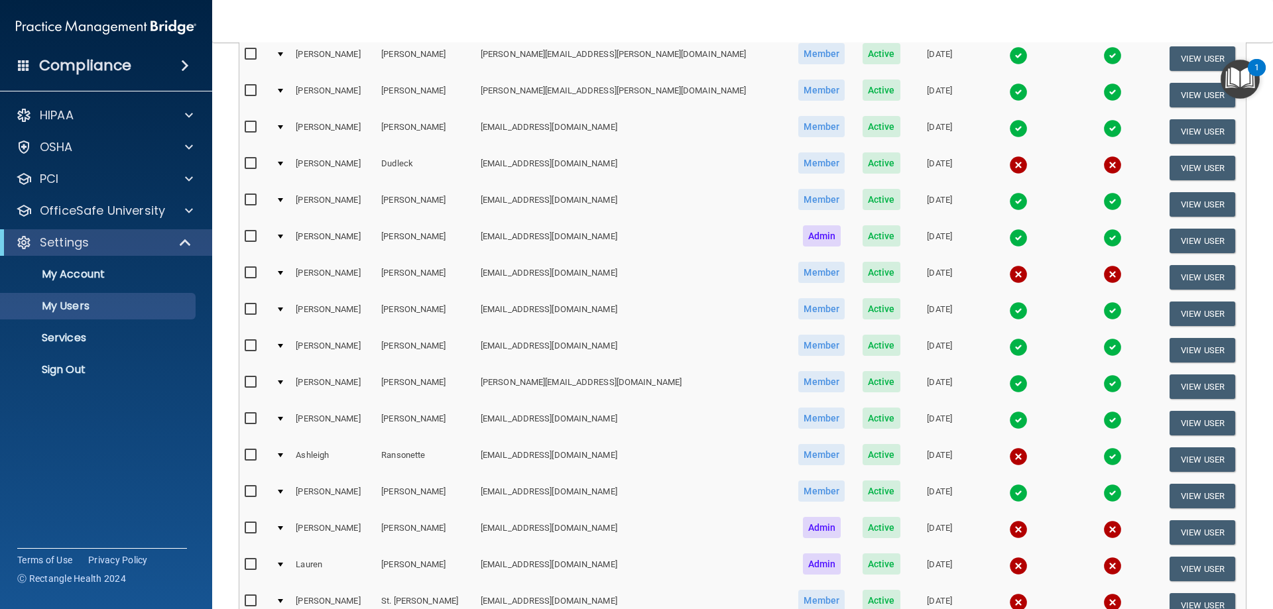
click at [1009, 383] on img at bounding box center [1018, 384] width 19 height 19
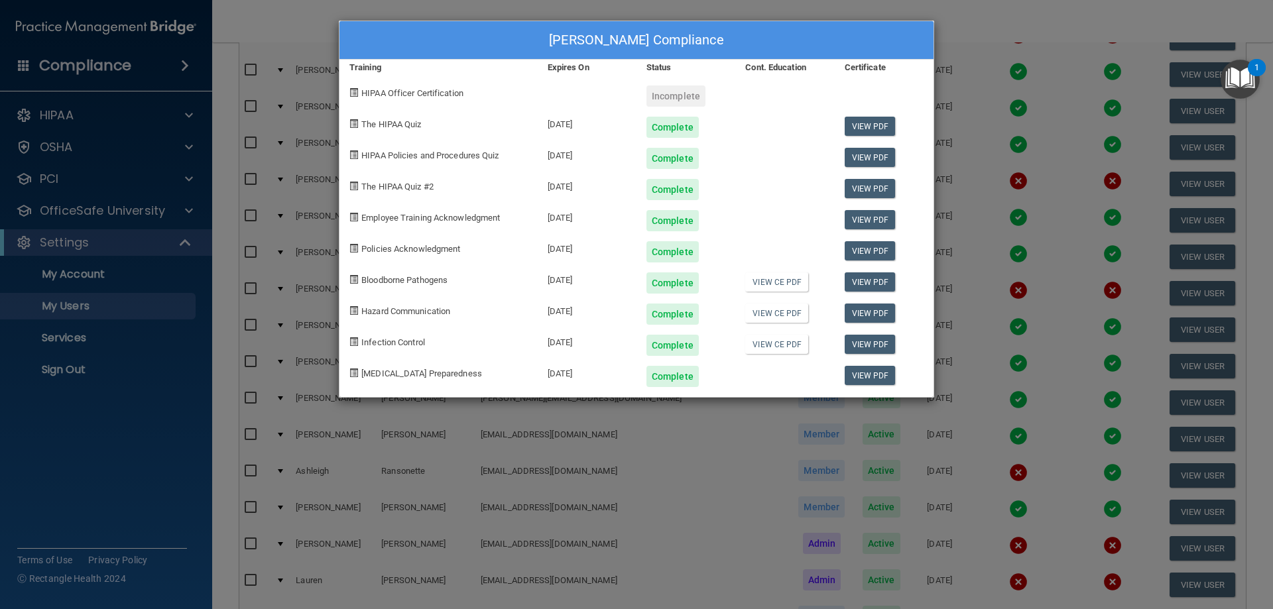
click at [988, 181] on div "[PERSON_NAME] Compliance Training Expires On Status Cont. Education Certificate…" at bounding box center [636, 304] width 1273 height 609
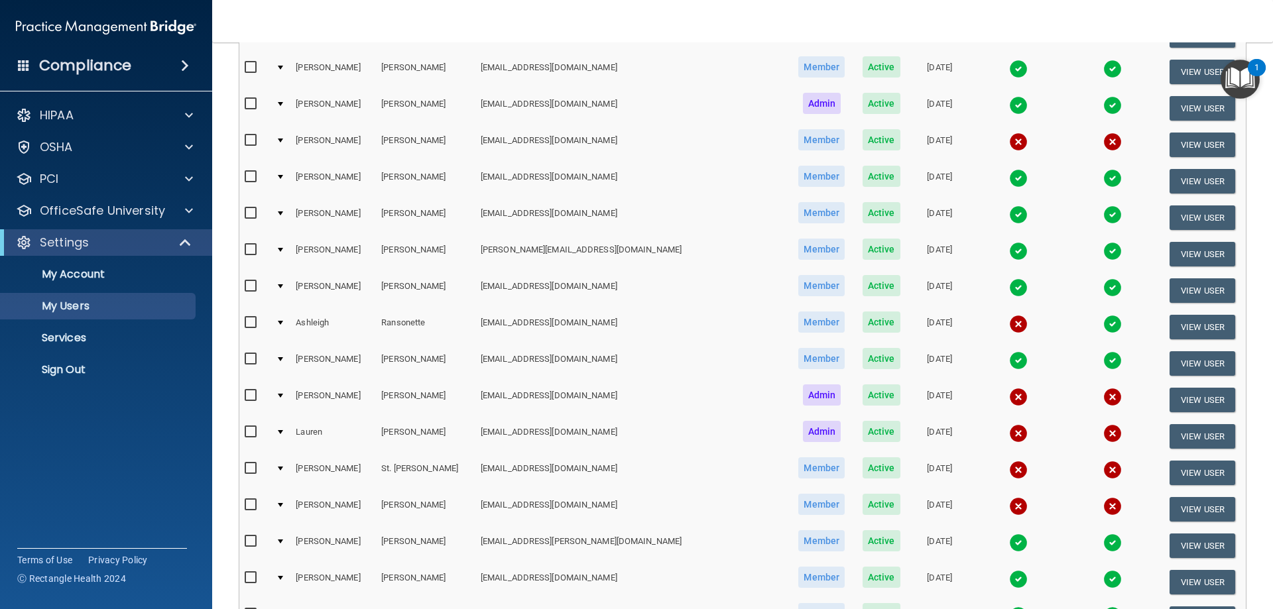
scroll to position [398, 0]
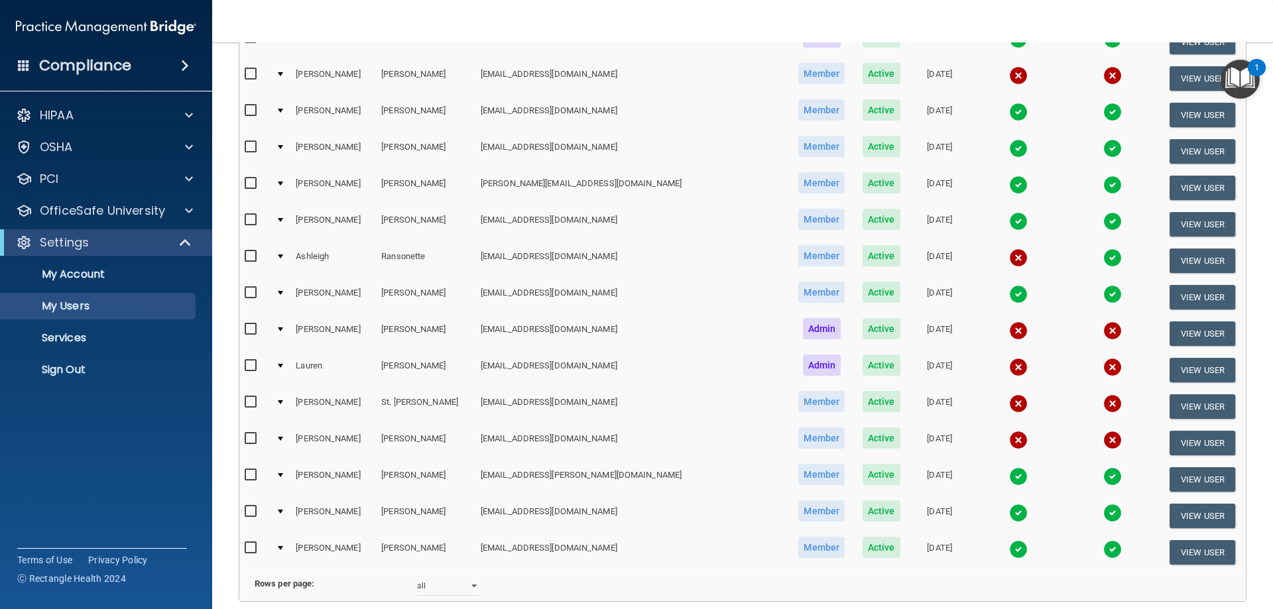
click at [1009, 221] on img at bounding box center [1018, 221] width 19 height 19
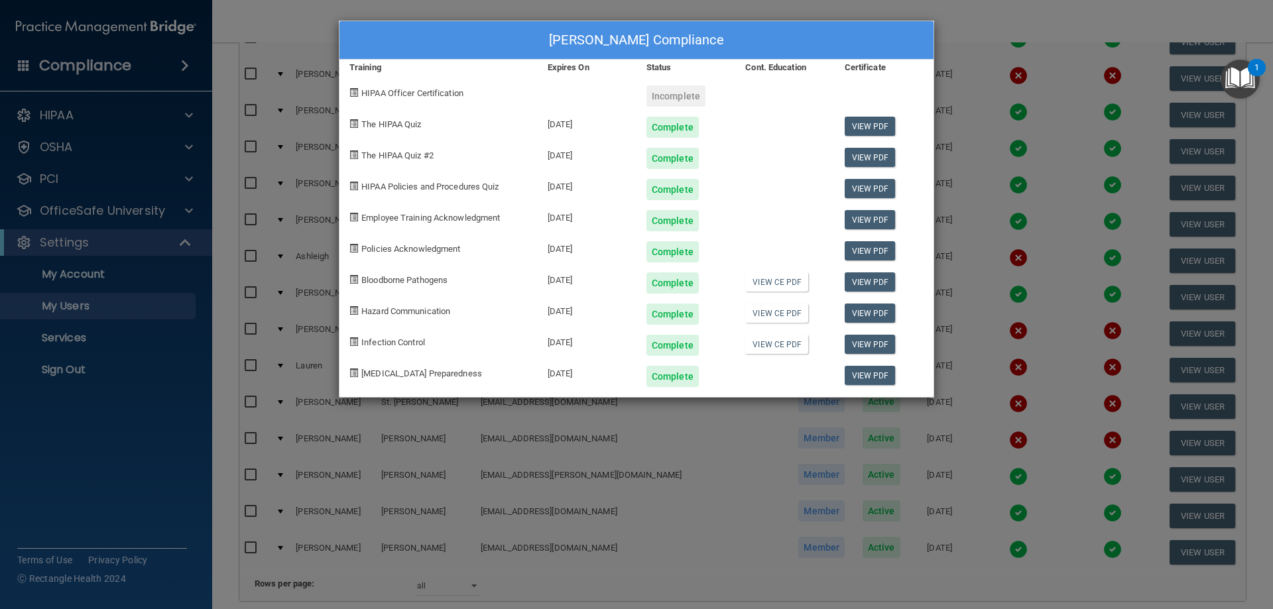
click at [1014, 33] on div "[PERSON_NAME] Compliance Training Expires On Status Cont. Education Certificate…" at bounding box center [636, 304] width 1273 height 609
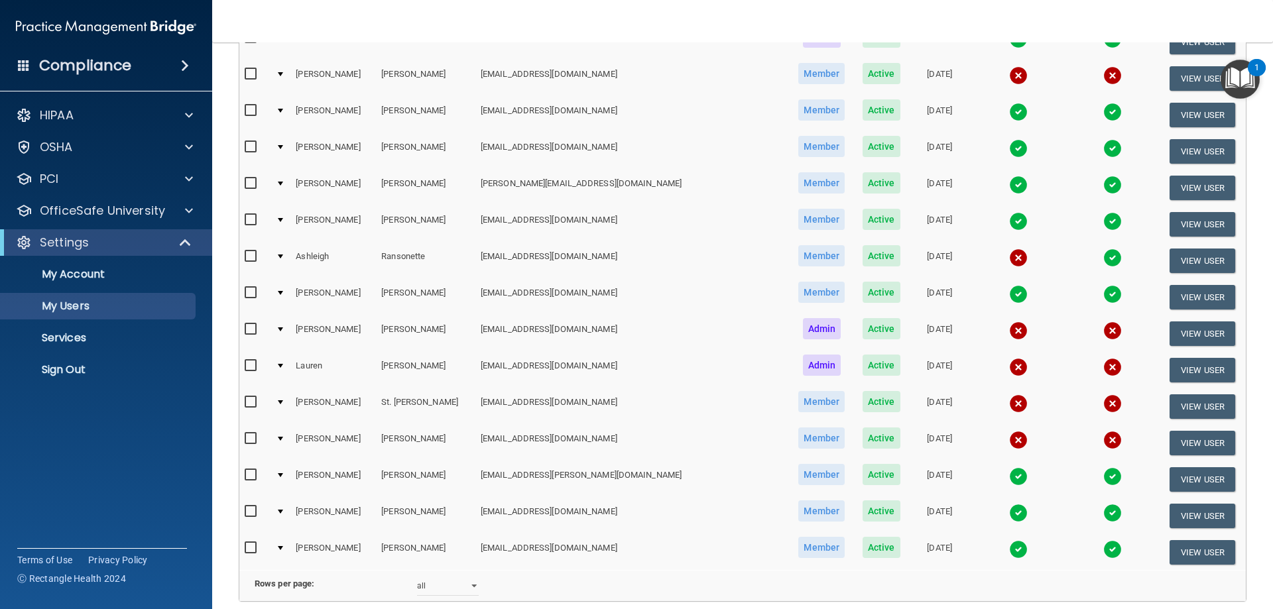
click at [1009, 258] on img at bounding box center [1018, 258] width 19 height 19
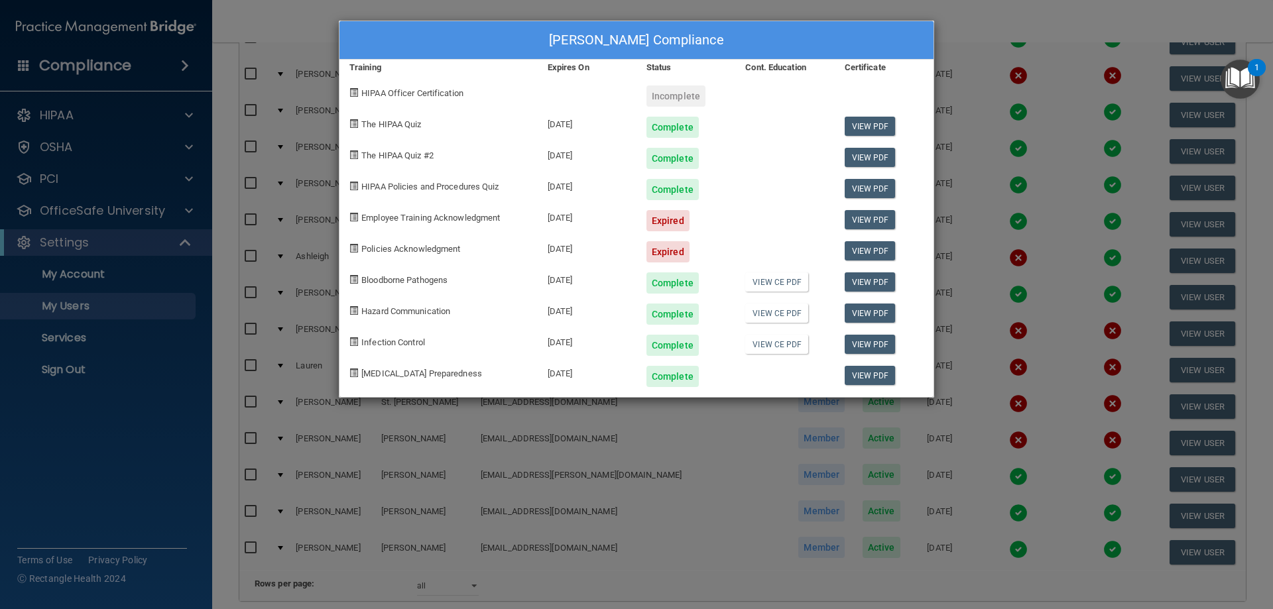
click at [982, 76] on div "[PERSON_NAME] Compliance Training Expires On Status Cont. Education Certificate…" at bounding box center [636, 304] width 1273 height 609
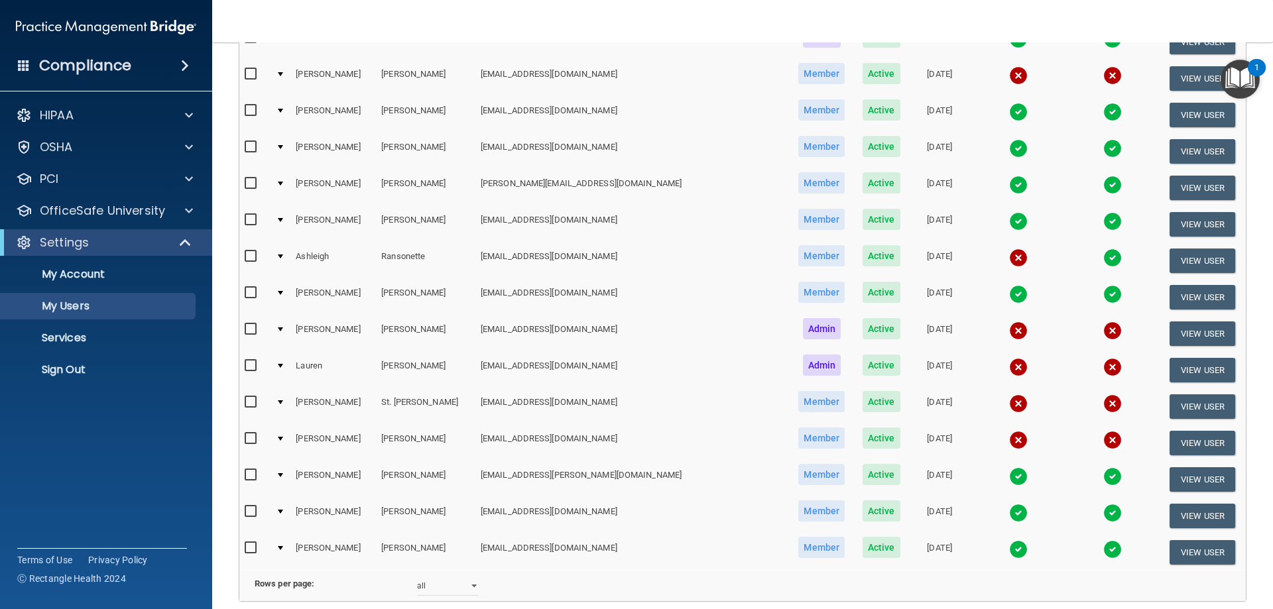
click at [1009, 292] on img at bounding box center [1018, 294] width 19 height 19
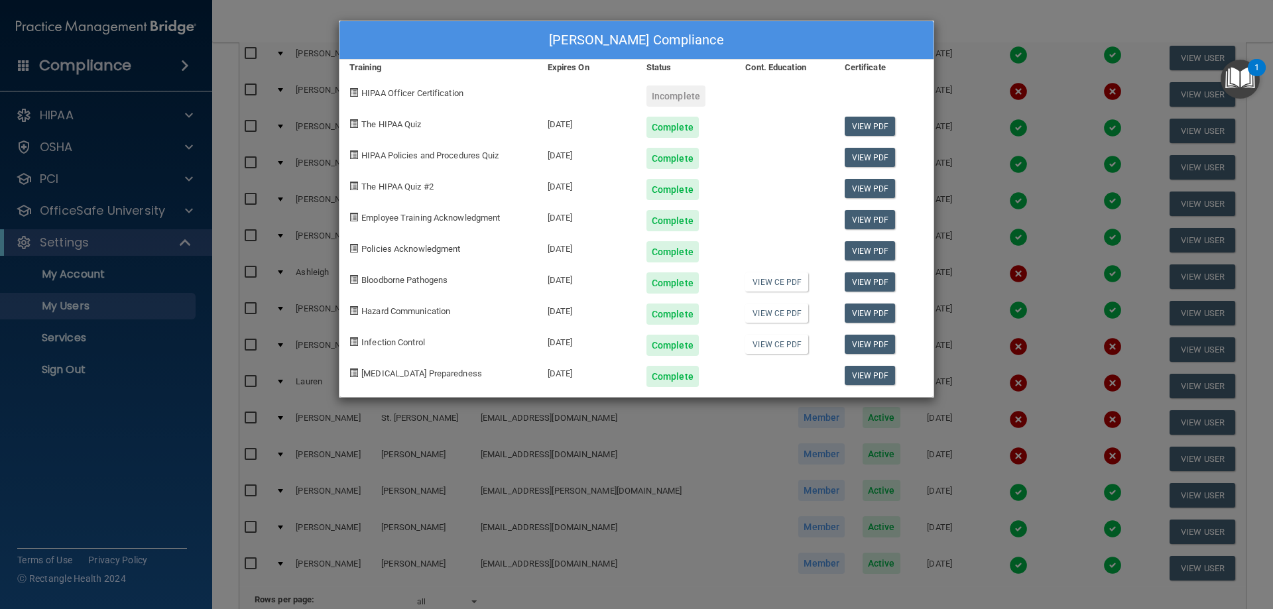
click at [1018, 59] on div "[PERSON_NAME] Compliance Training Expires On Status Cont. Education Certificate…" at bounding box center [636, 304] width 1273 height 609
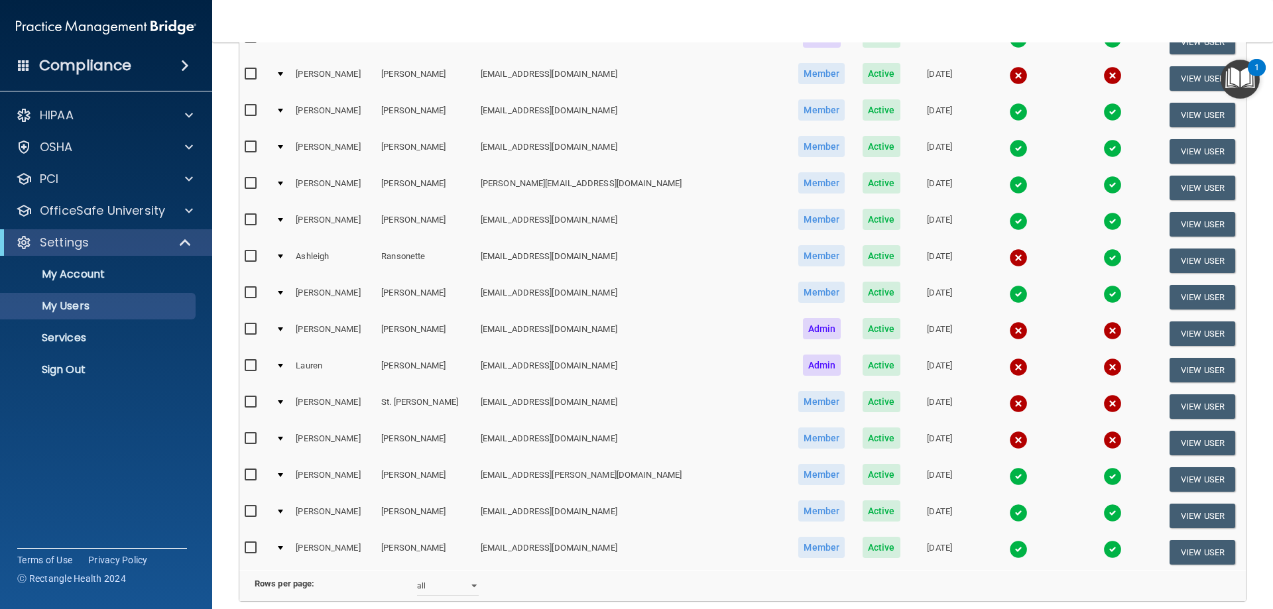
click at [1009, 479] on img at bounding box center [1018, 476] width 19 height 19
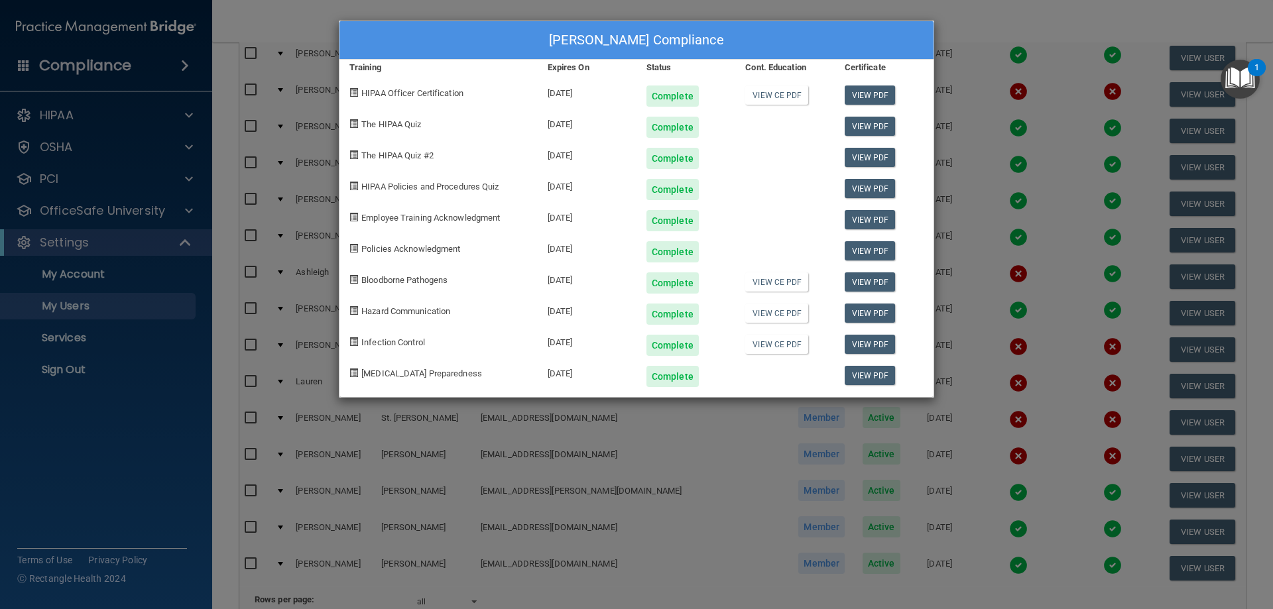
click at [1024, 371] on div "[PERSON_NAME] Compliance Training Expires On Status Cont. Education Certificate…" at bounding box center [636, 304] width 1273 height 609
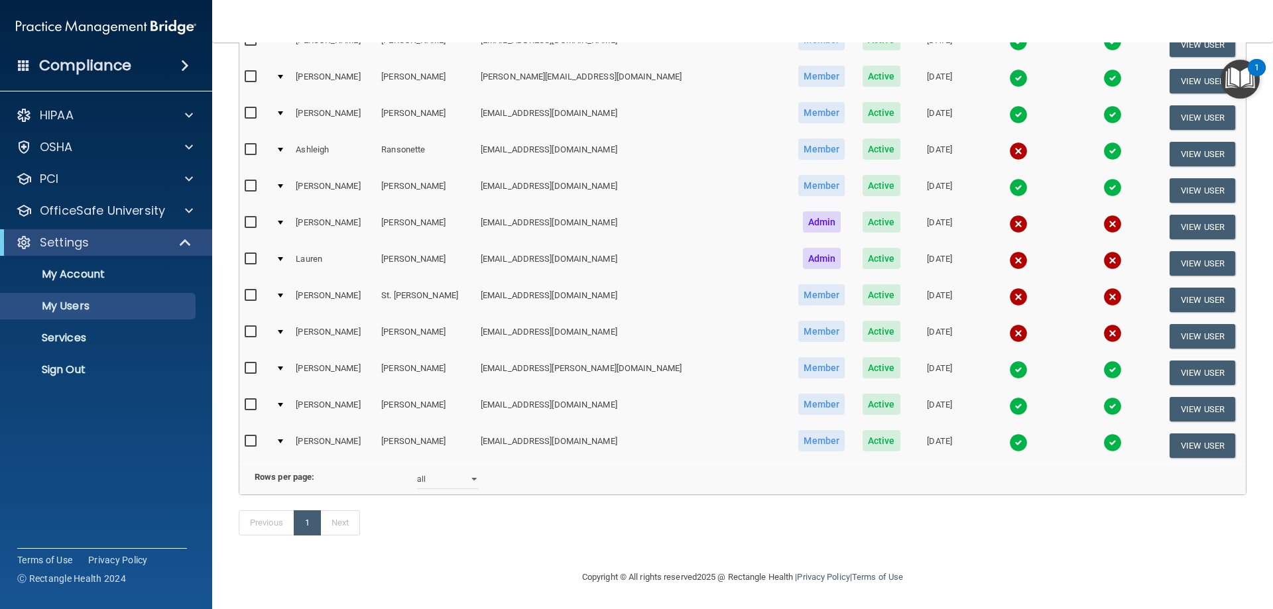
scroll to position [524, 0]
click at [1009, 397] on img at bounding box center [1018, 406] width 19 height 19
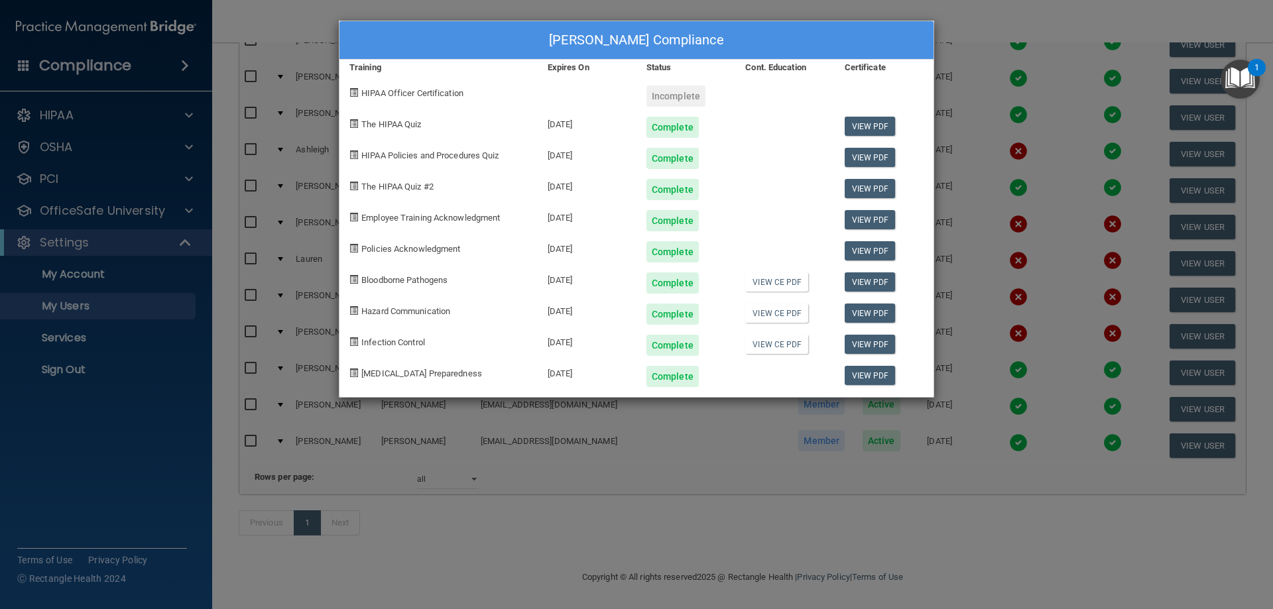
click at [1016, 365] on div "[PERSON_NAME] Compliance Training Expires On Status Cont. Education Certificate…" at bounding box center [636, 304] width 1273 height 609
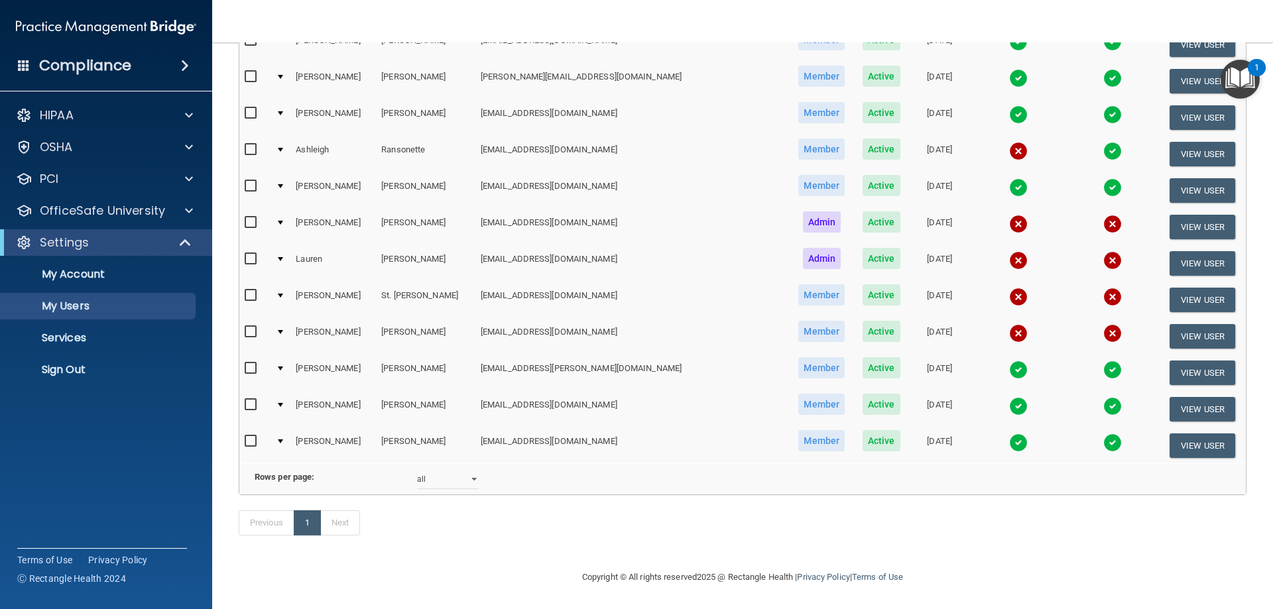
click at [1009, 434] on img at bounding box center [1018, 443] width 19 height 19
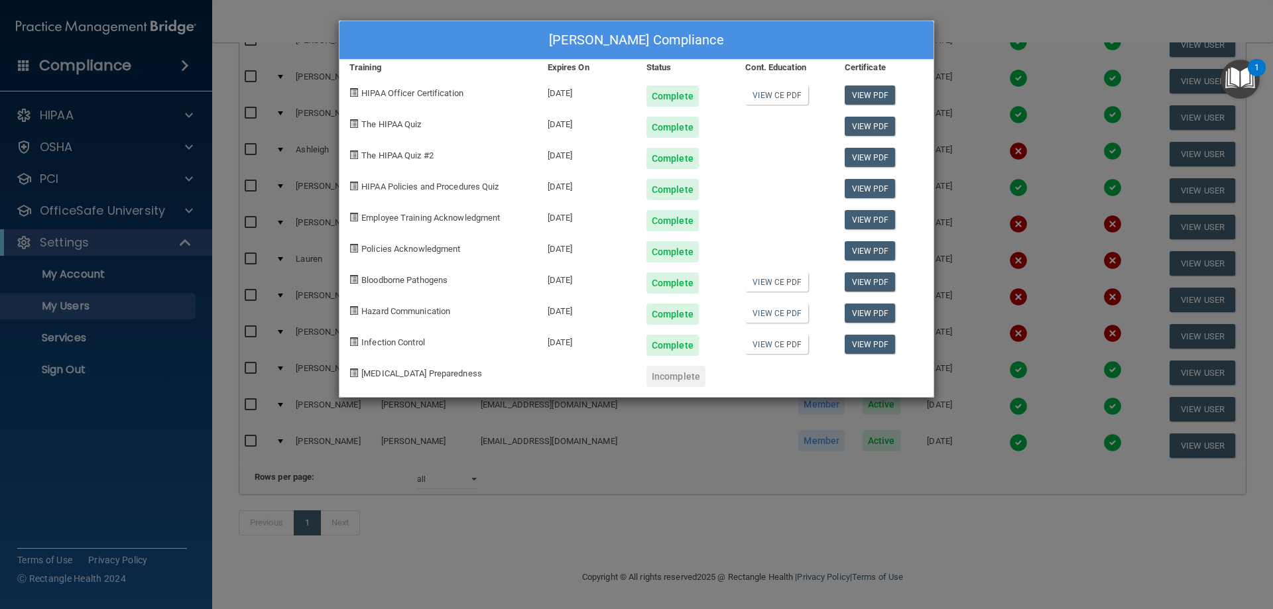
click at [1034, 375] on div "[PERSON_NAME] Compliance Training Expires On Status Cont. Education Certificate…" at bounding box center [636, 304] width 1273 height 609
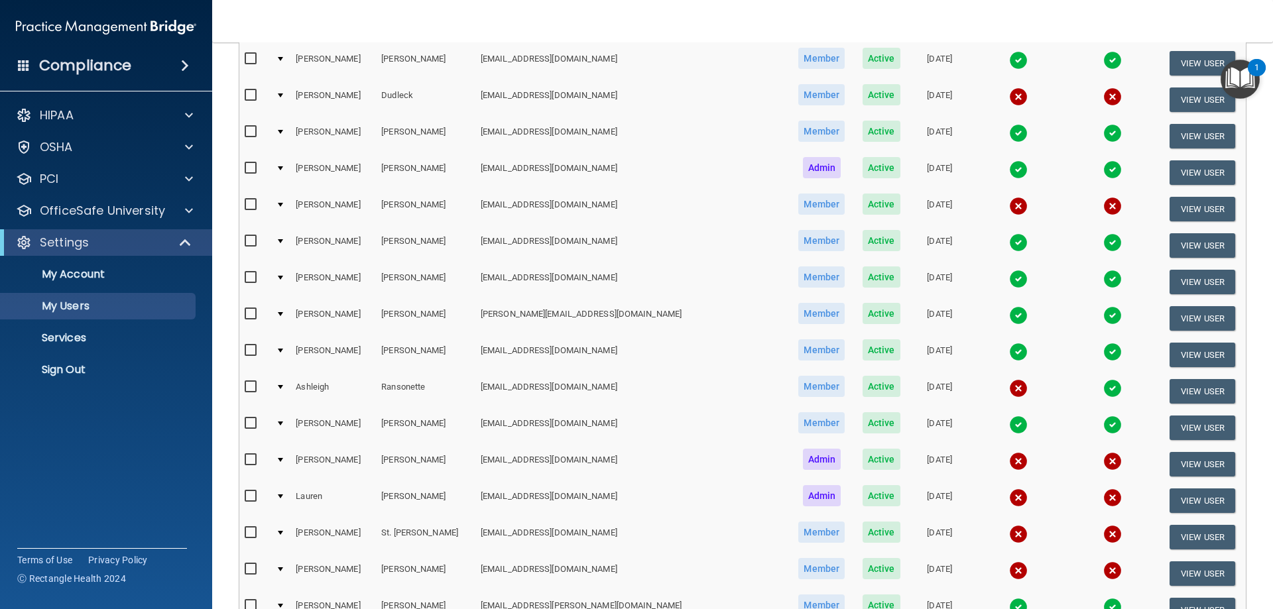
scroll to position [0, 0]
